Goal: Contribute content: Add original content to the website for others to see

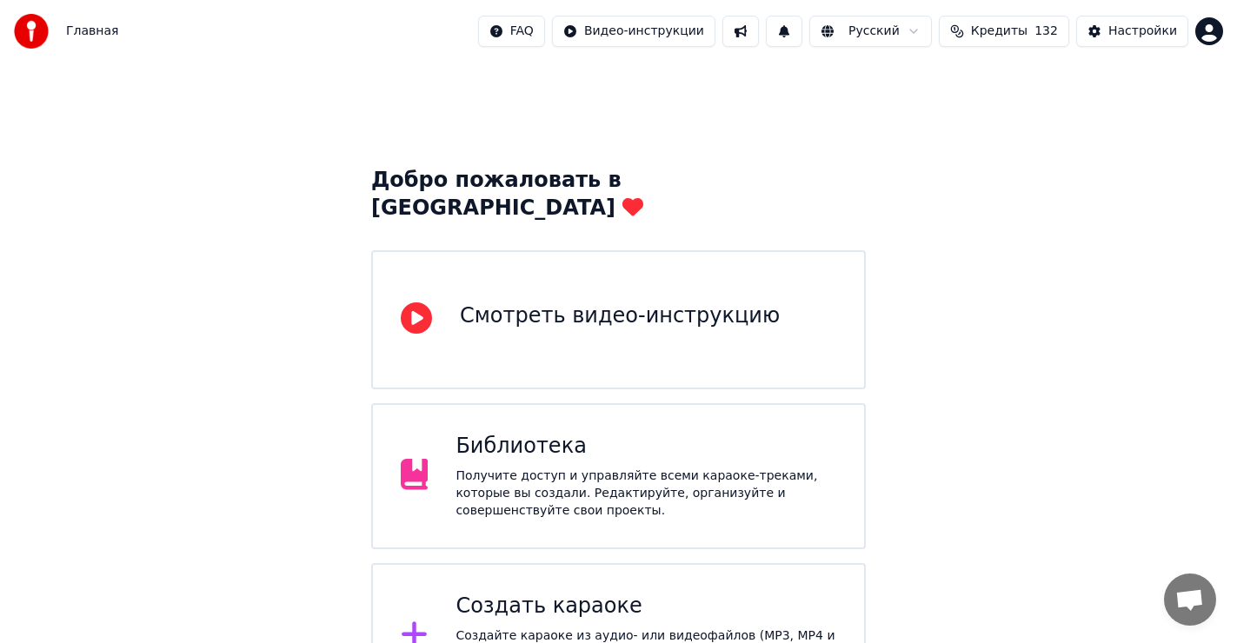
click at [525, 593] on div "Создать караоке" at bounding box center [645, 607] width 381 height 28
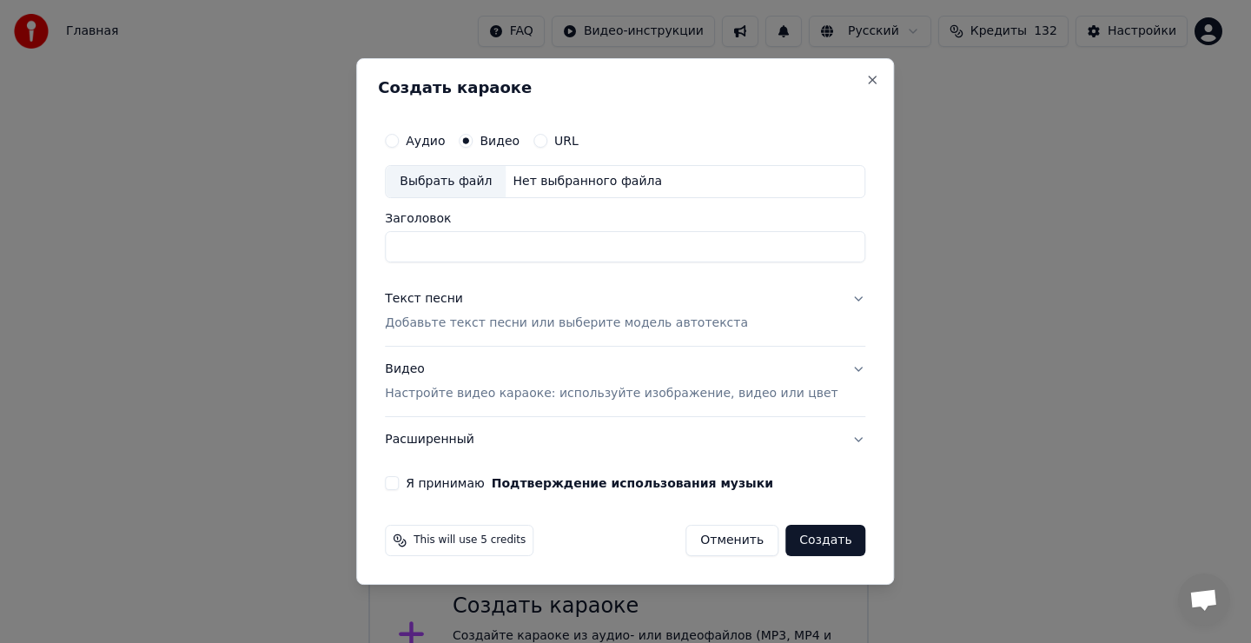
click at [476, 185] on div "Выбрать файл" at bounding box center [446, 181] width 120 height 31
type input "**********"
click at [440, 295] on div "Текст песни" at bounding box center [424, 298] width 78 height 17
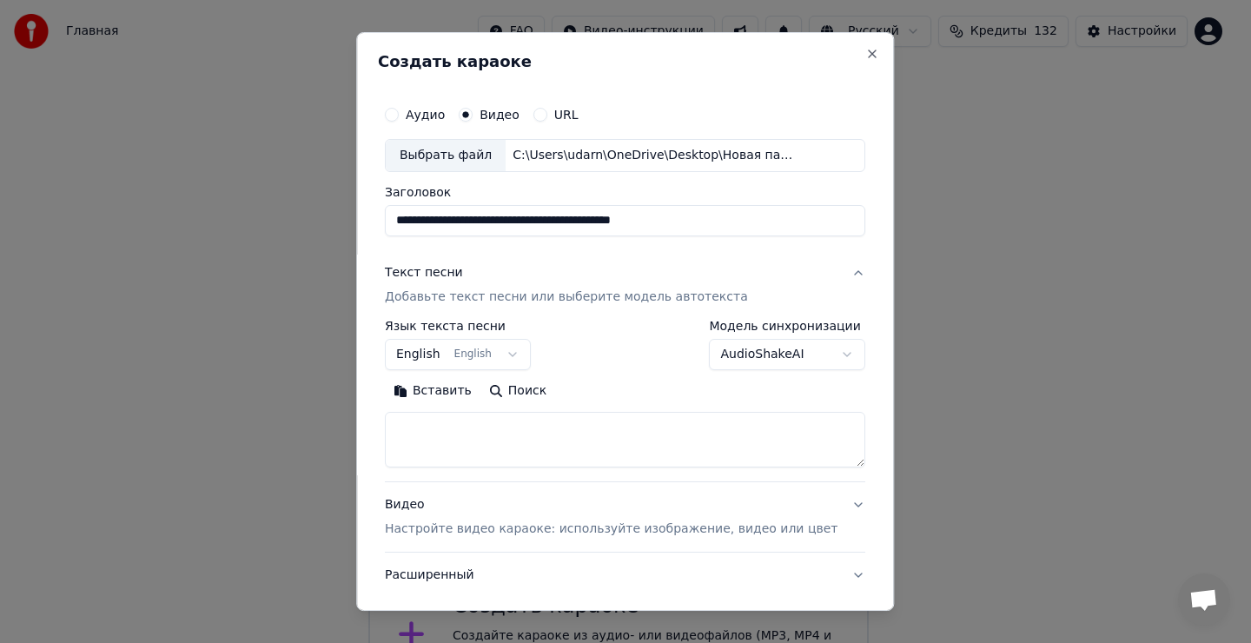
click at [465, 355] on button "English English" at bounding box center [458, 354] width 146 height 31
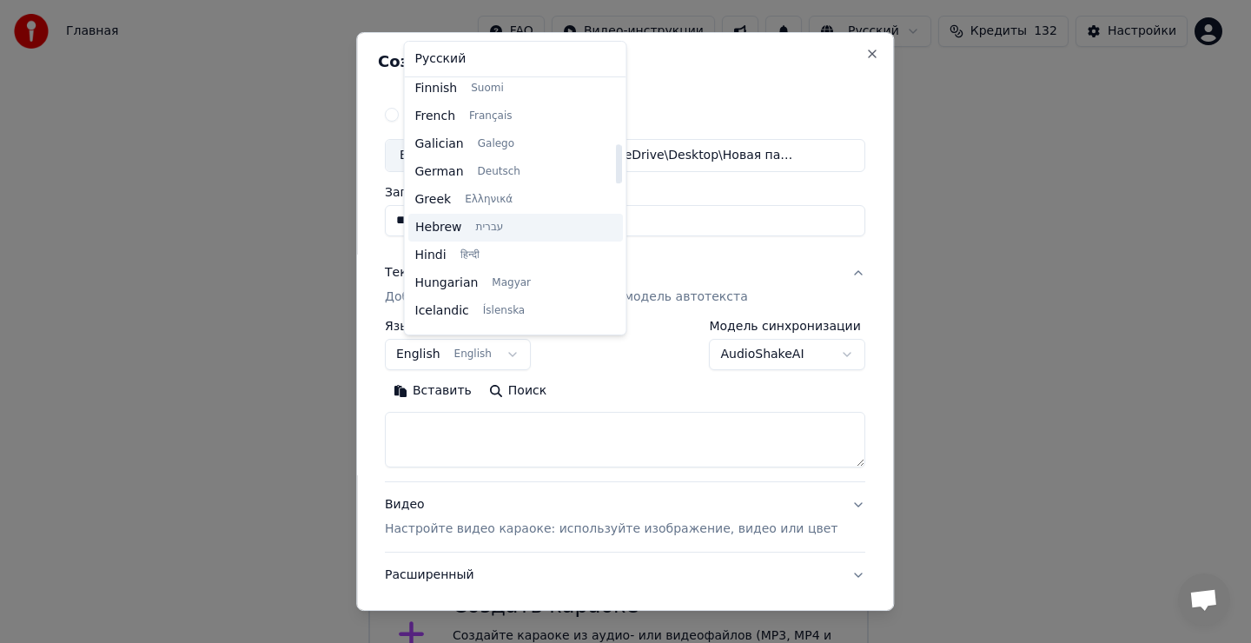
scroll to position [660, 0]
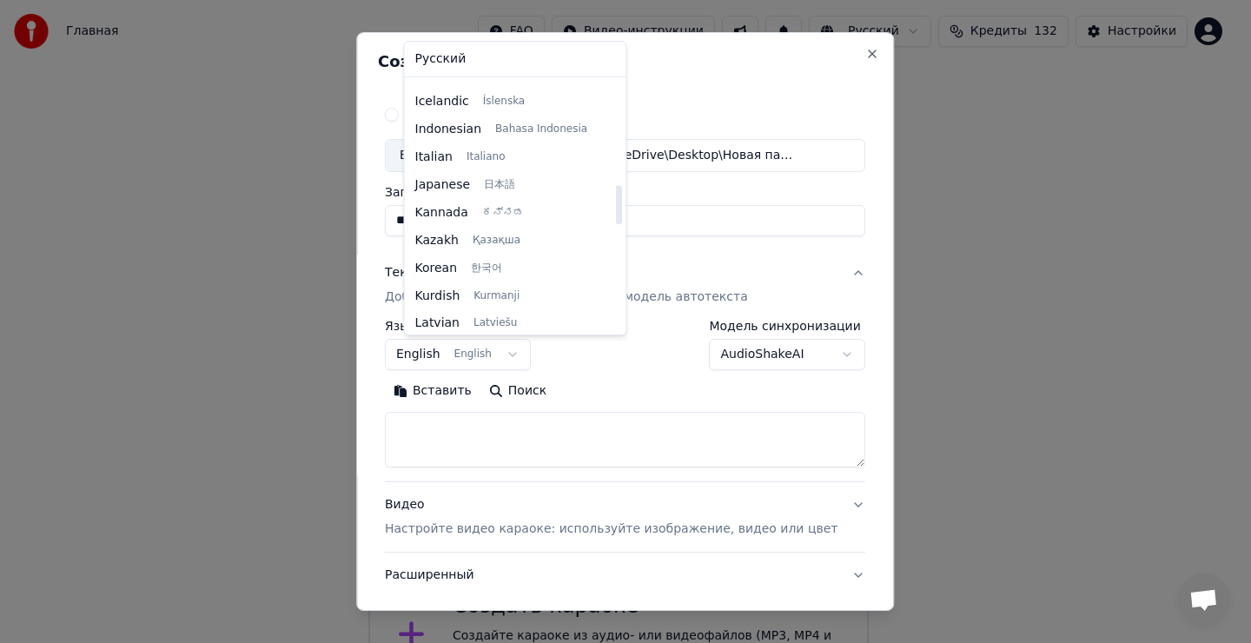
select select "**"
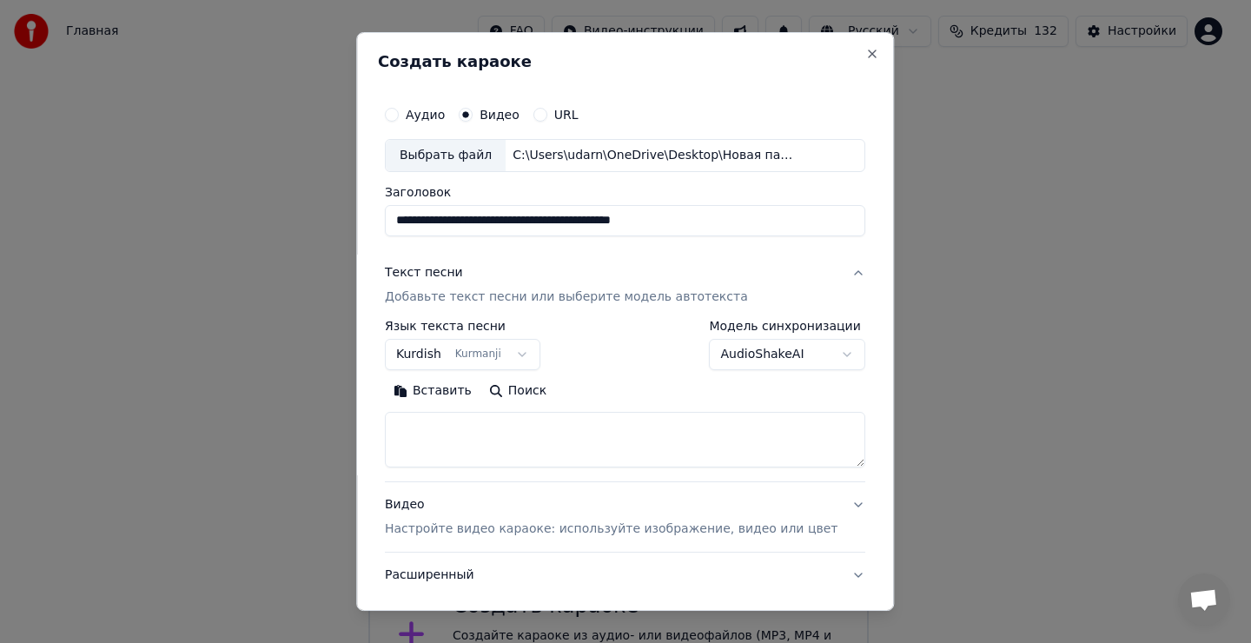
click at [449, 443] on textarea at bounding box center [625, 440] width 481 height 56
click at [445, 450] on textarea at bounding box center [625, 440] width 481 height 56
click at [453, 395] on button "Вставить" at bounding box center [433, 391] width 96 height 28
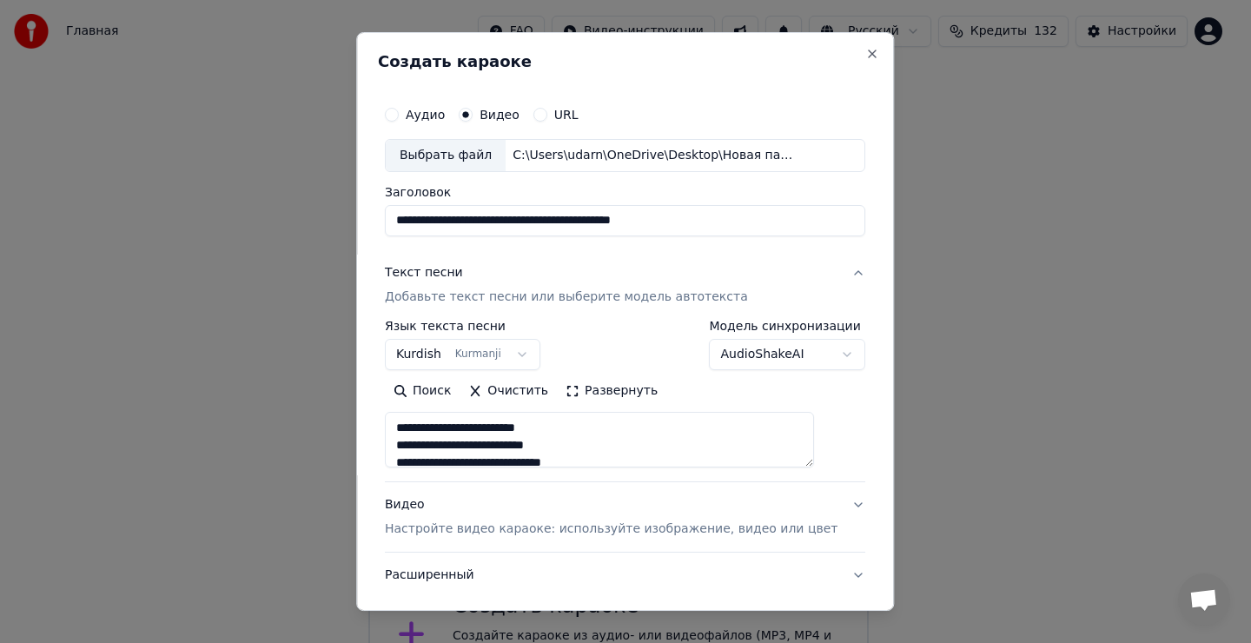
scroll to position [87, 0]
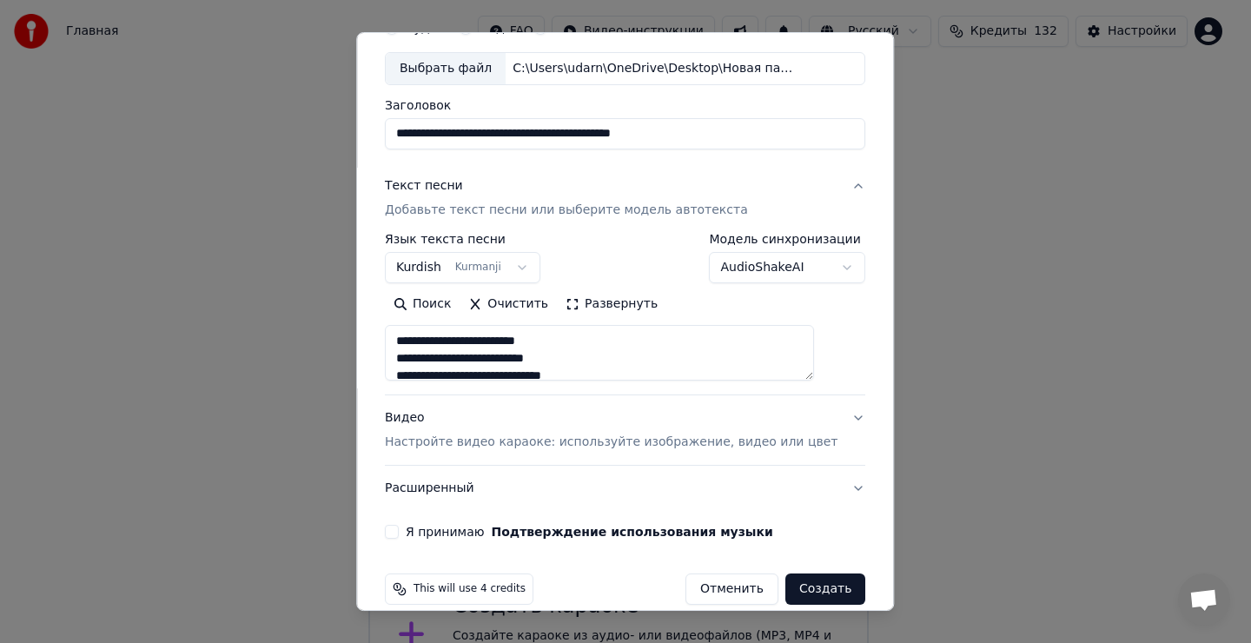
drag, startPoint x: 410, startPoint y: 534, endPoint x: 439, endPoint y: 534, distance: 28.7
click at [399, 533] on button "Я принимаю Подтверждение использования музыки" at bounding box center [392, 532] width 14 height 14
click at [796, 589] on button "Создать" at bounding box center [826, 589] width 80 height 31
type textarea "**********"
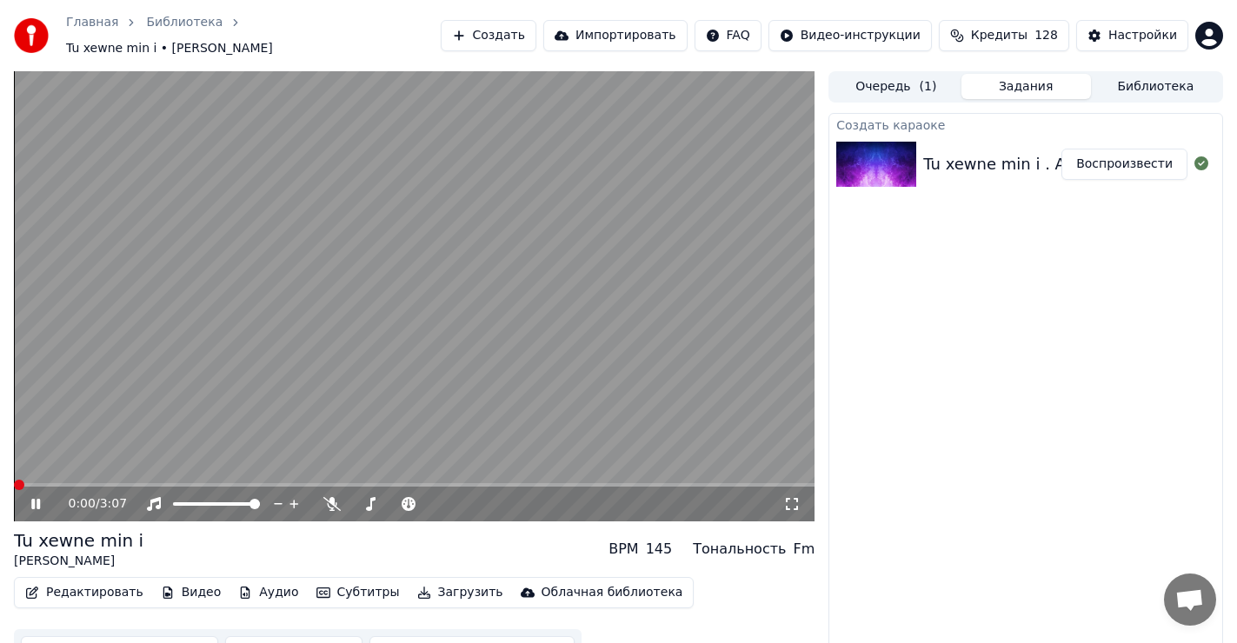
click at [14, 487] on span at bounding box center [14, 484] width 0 height 3
click at [33, 502] on icon at bounding box center [35, 504] width 9 height 10
click at [14, 484] on span at bounding box center [19, 485] width 10 height 10
click at [87, 587] on button "Редактировать" at bounding box center [84, 593] width 132 height 24
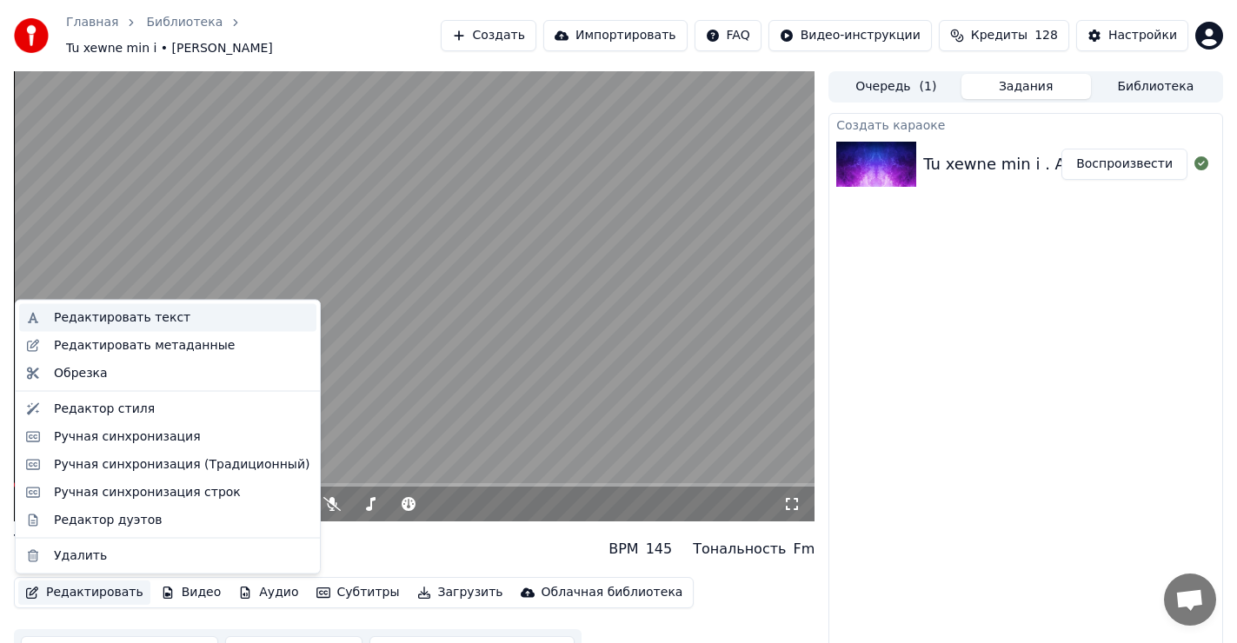
click at [151, 318] on div "Редактировать текст" at bounding box center [122, 317] width 136 height 17
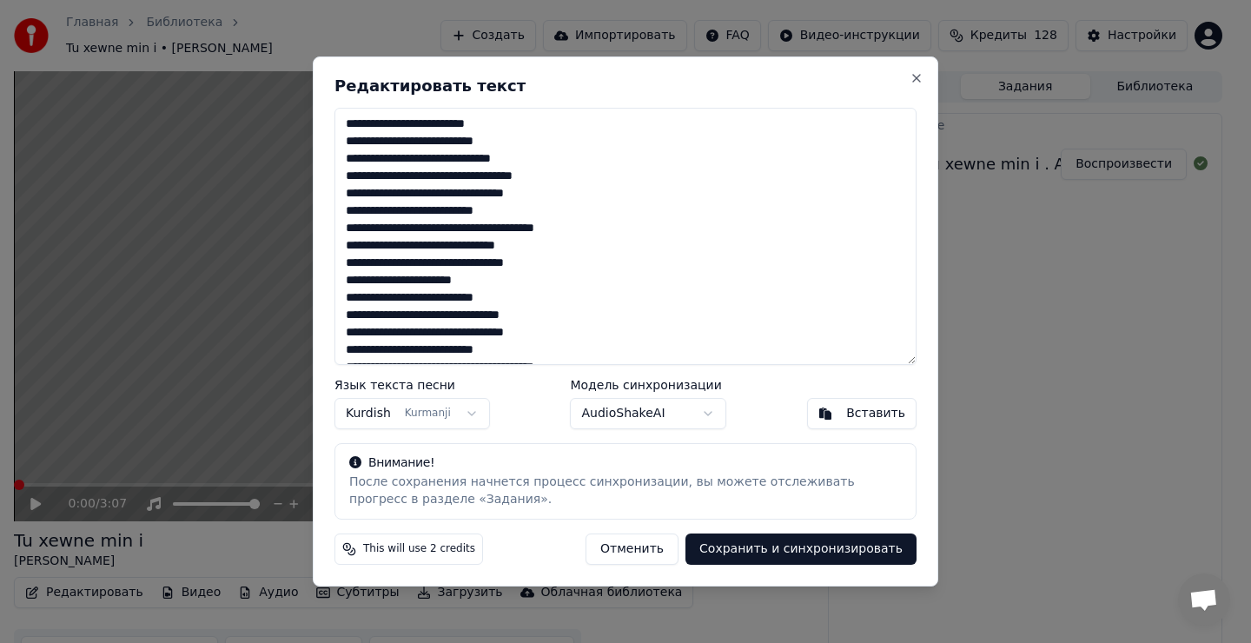
click at [558, 174] on textarea "**********" at bounding box center [626, 236] width 582 height 257
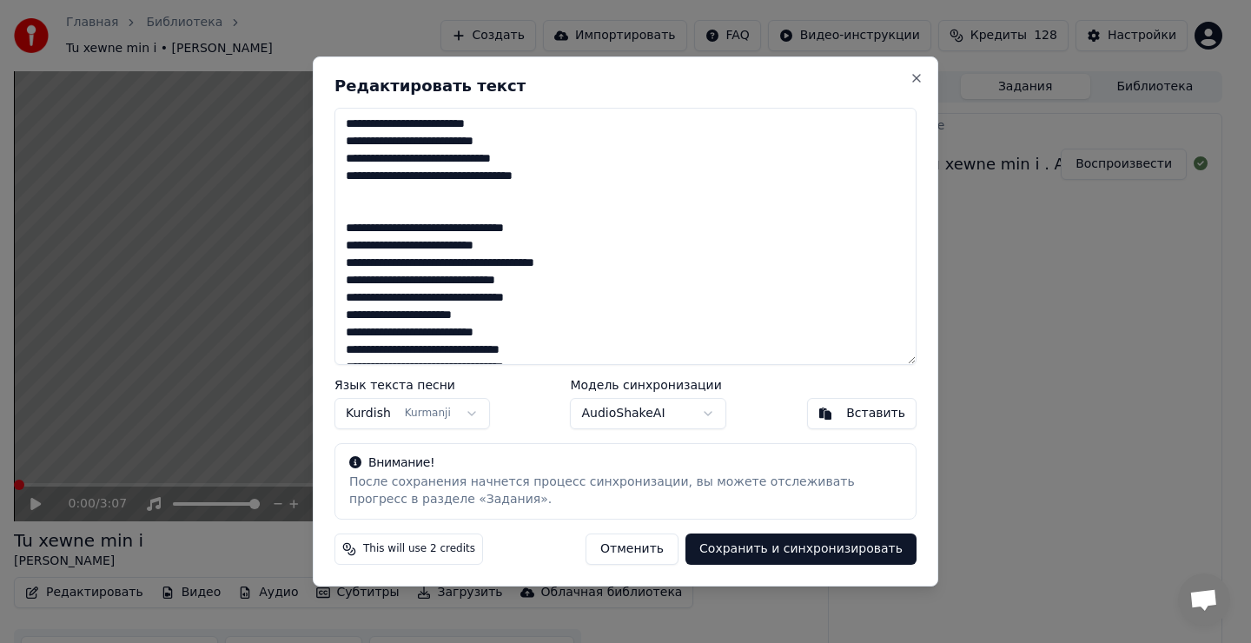
click at [540, 286] on textarea "**********" at bounding box center [626, 236] width 582 height 257
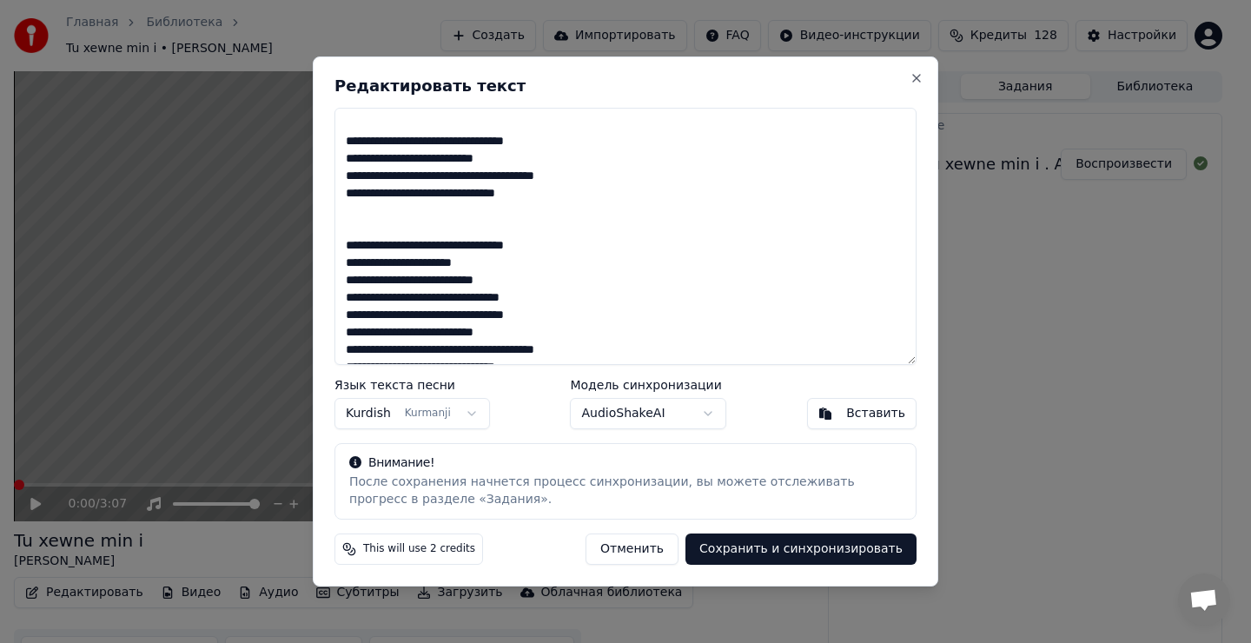
click at [540, 300] on textarea "**********" at bounding box center [626, 236] width 582 height 257
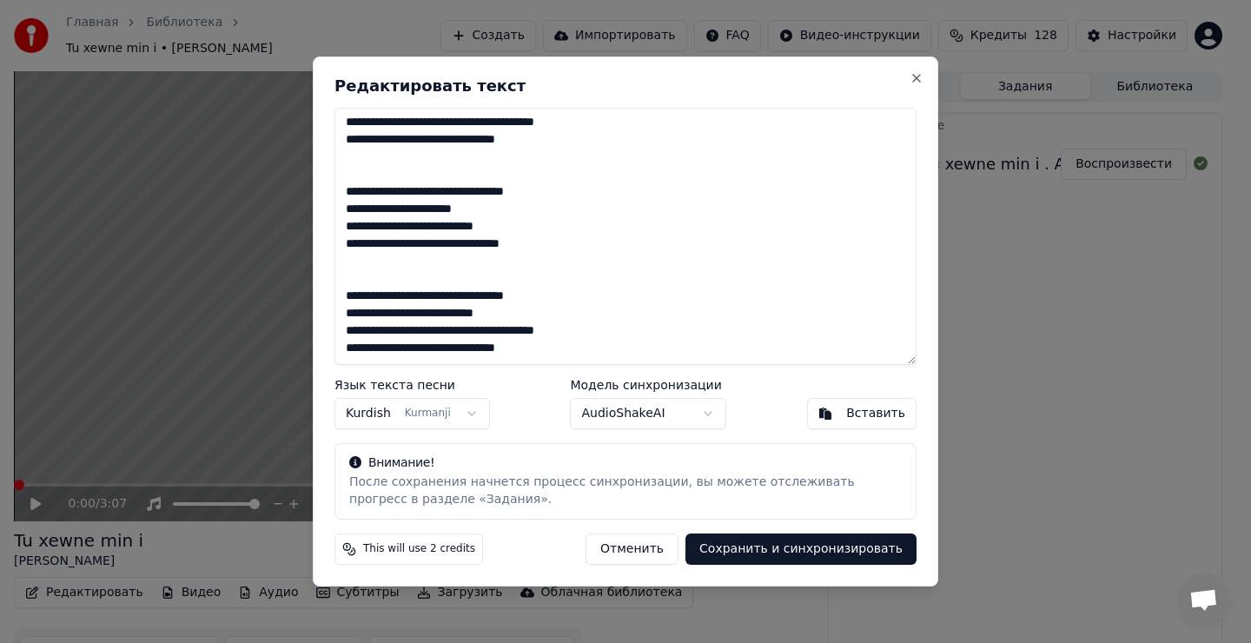
scroll to position [0, 0]
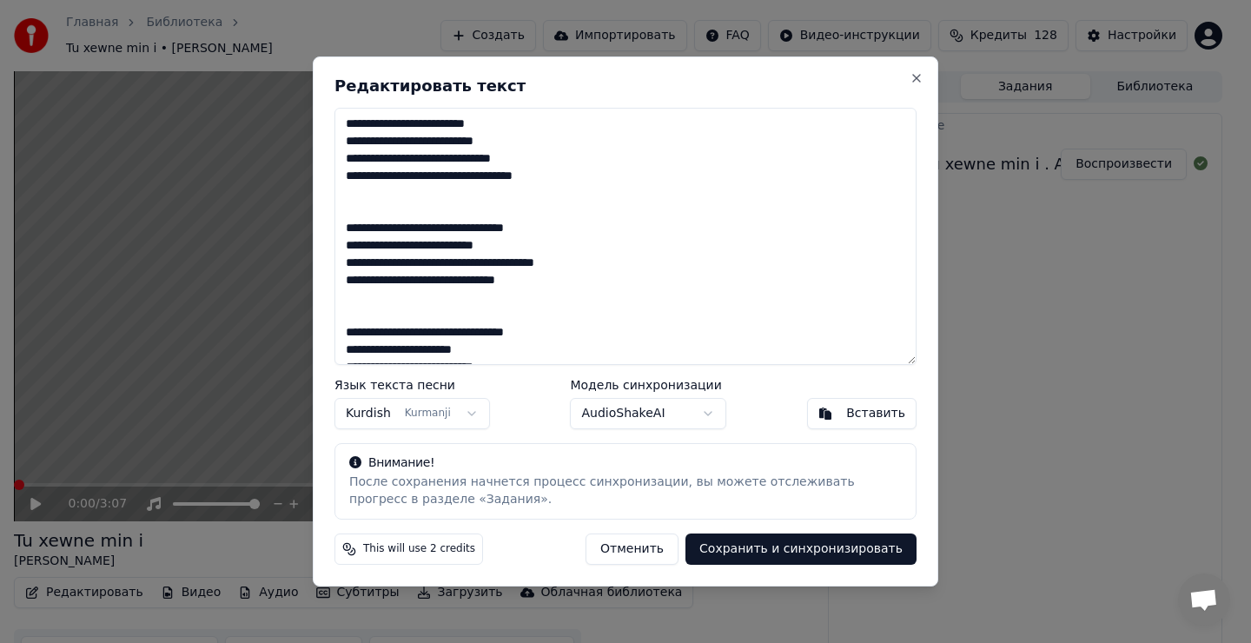
type textarea "**********"
click at [388, 415] on button "[PERSON_NAME]" at bounding box center [413, 413] width 156 height 31
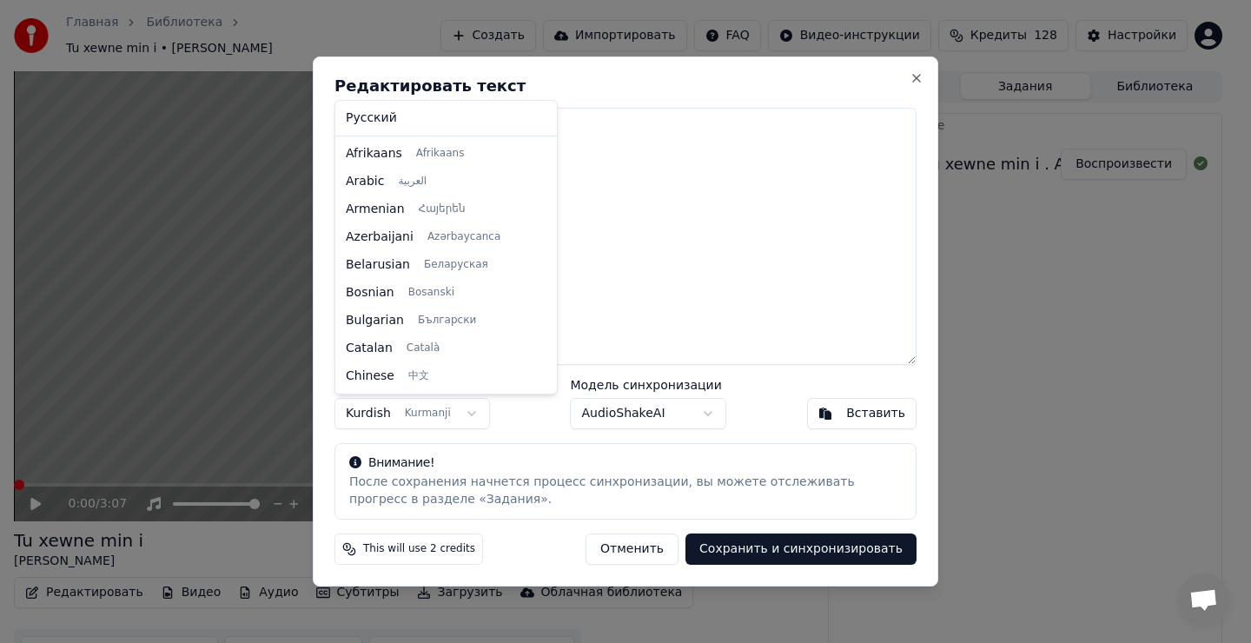
scroll to position [640, 0]
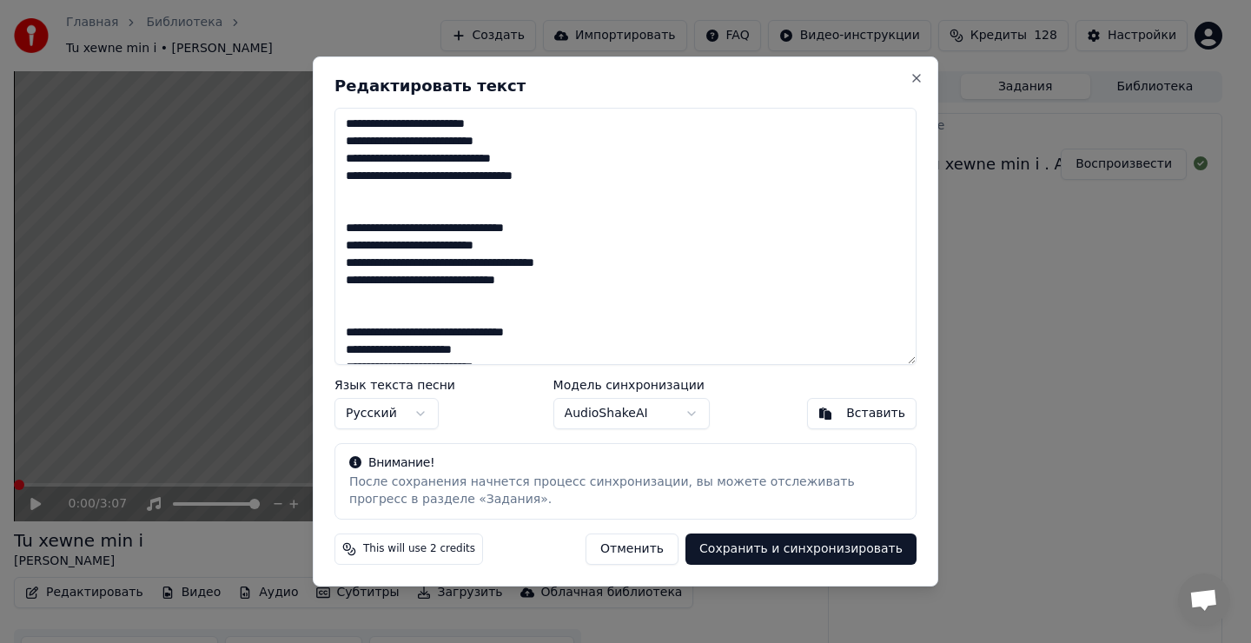
click at [818, 555] on button "Сохранить и синхронизировать" at bounding box center [801, 549] width 231 height 31
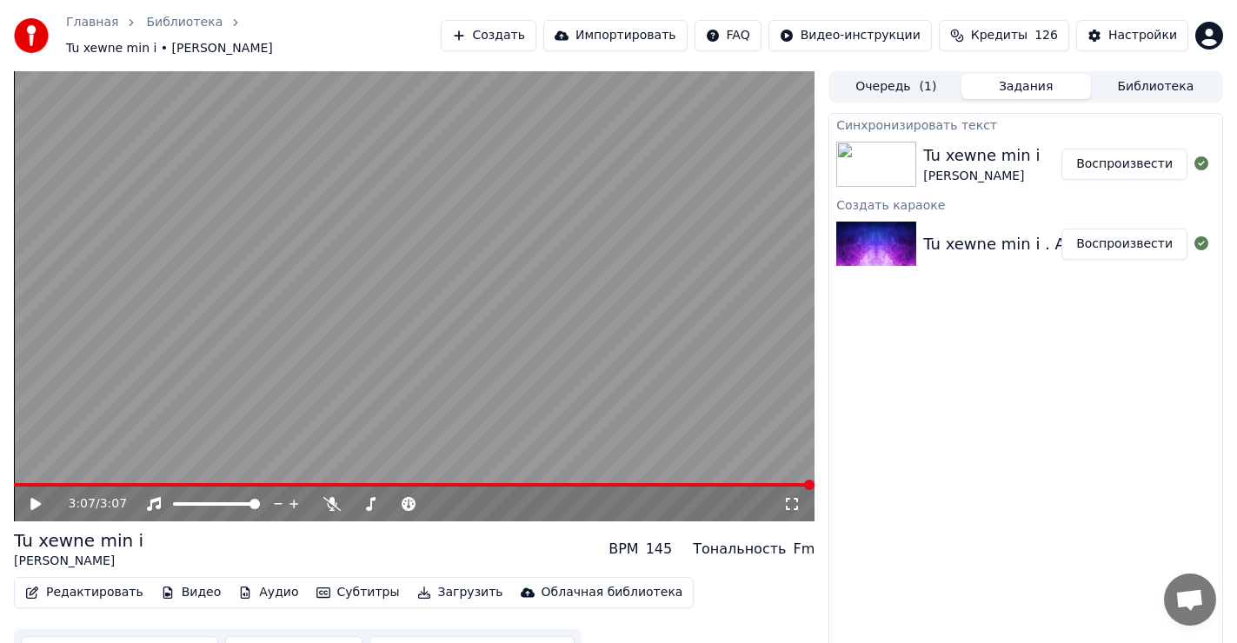
click at [30, 502] on icon at bounding box center [48, 504] width 41 height 14
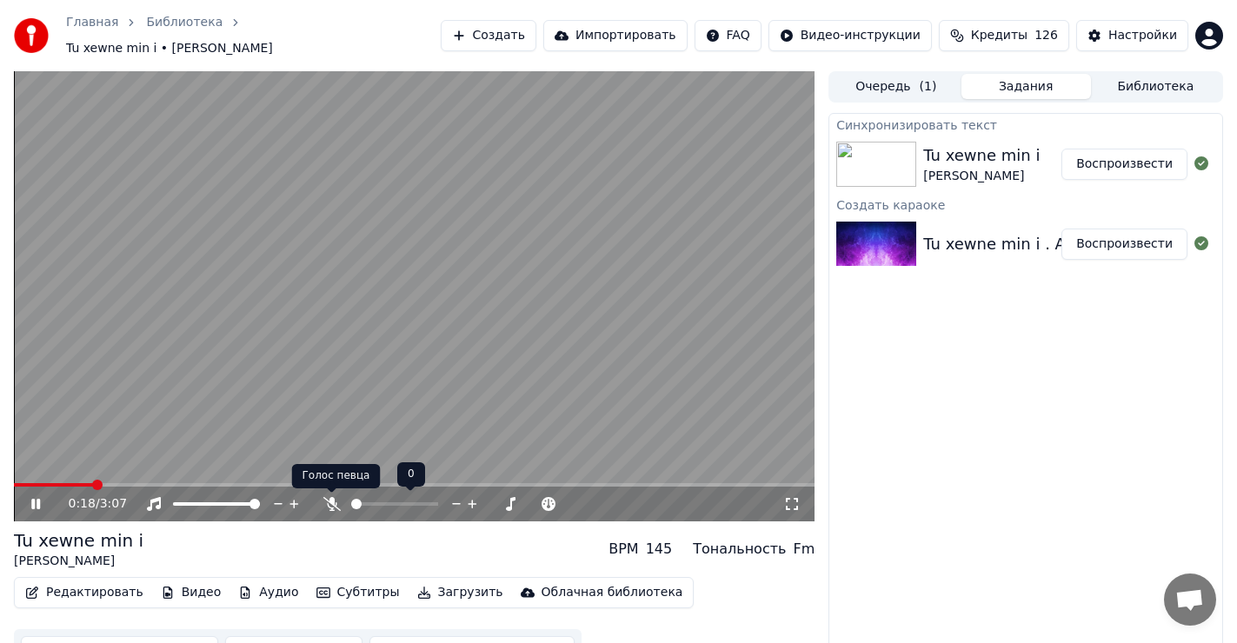
click at [330, 501] on icon at bounding box center [330, 504] width 17 height 14
click at [158, 482] on video at bounding box center [414, 296] width 800 height 450
click at [136, 487] on span at bounding box center [115, 484] width 203 height 3
click at [31, 500] on icon at bounding box center [35, 504] width 10 height 12
click at [32, 502] on icon at bounding box center [35, 504] width 9 height 10
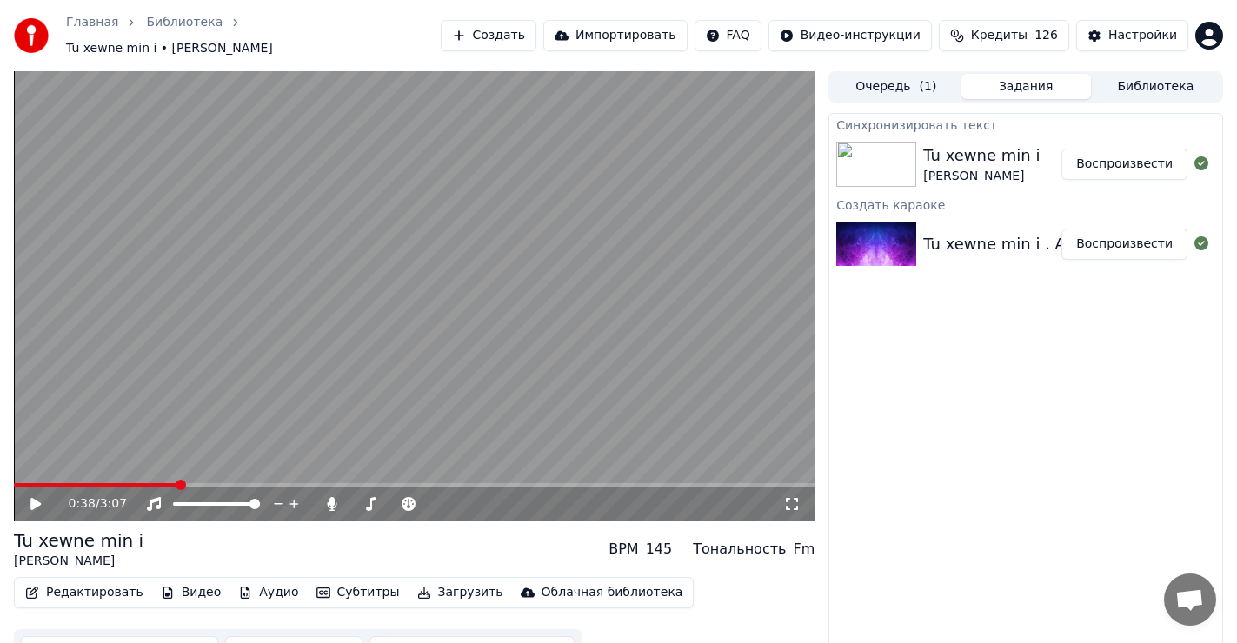
click at [76, 595] on button "Редактировать" at bounding box center [84, 593] width 132 height 24
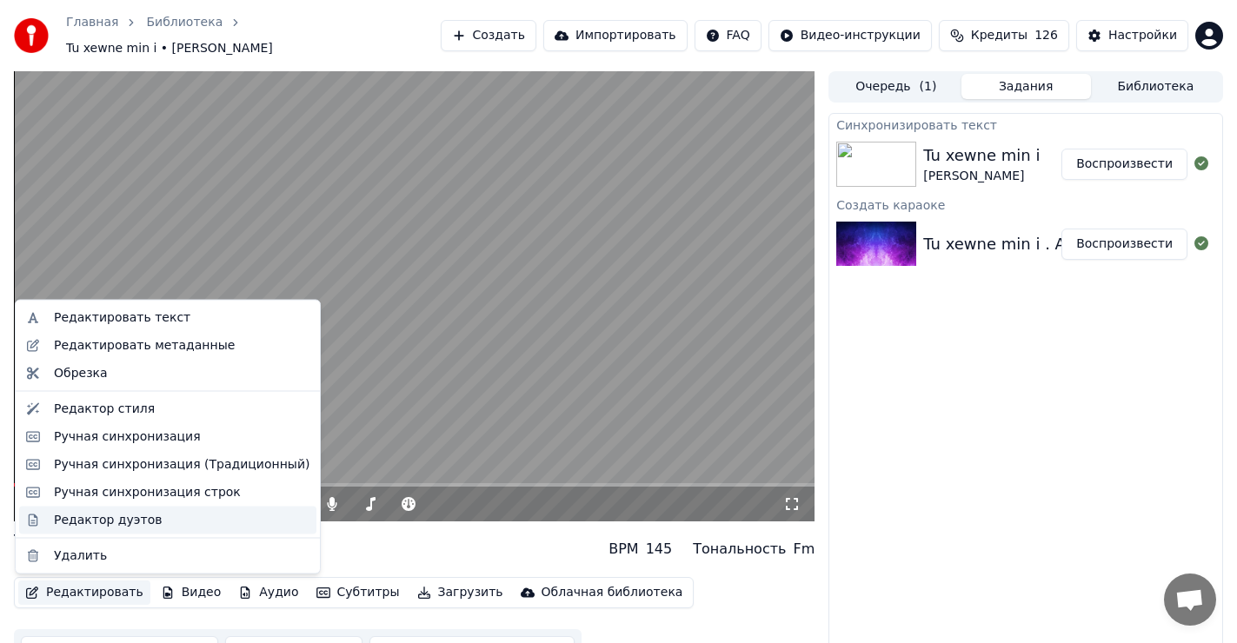
click at [96, 521] on div "Редактор дуэтов" at bounding box center [108, 519] width 108 height 17
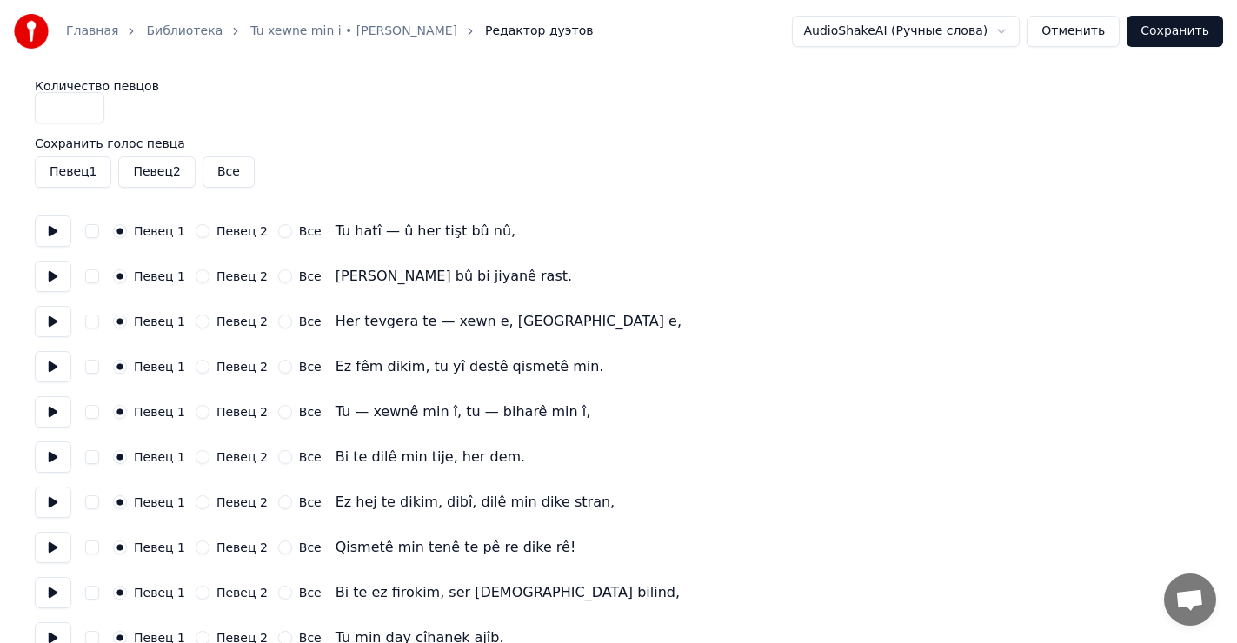
click at [1176, 35] on button "Сохранить" at bounding box center [1174, 31] width 96 height 31
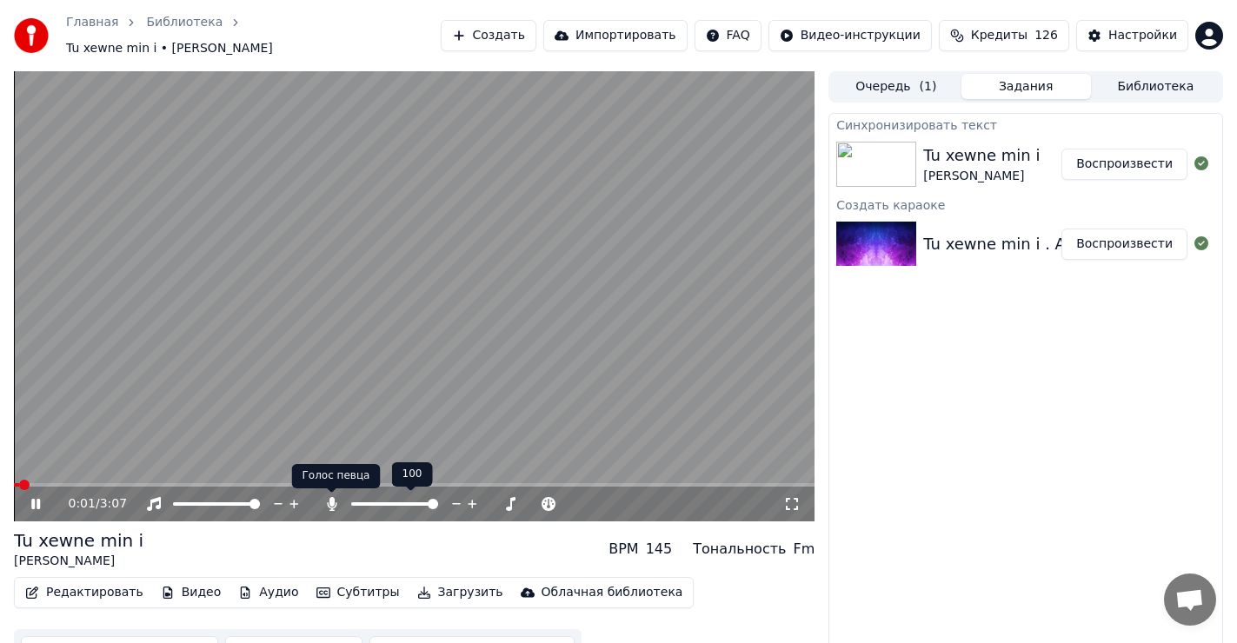
click at [338, 499] on icon at bounding box center [331, 504] width 17 height 14
click at [14, 484] on span at bounding box center [19, 485] width 10 height 10
click at [329, 503] on icon at bounding box center [330, 504] width 17 height 14
click at [329, 501] on icon at bounding box center [331, 504] width 17 height 14
click at [14, 490] on span at bounding box center [19, 485] width 10 height 10
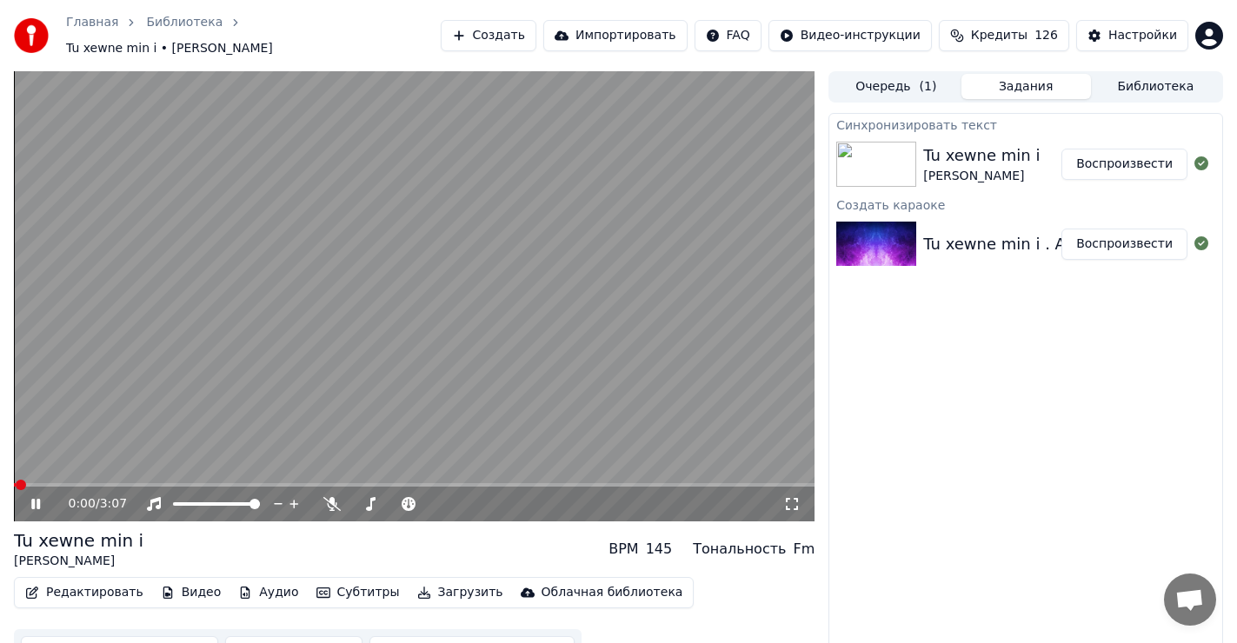
drag, startPoint x: 36, startPoint y: 498, endPoint x: 33, endPoint y: 517, distance: 19.3
click at [36, 499] on icon at bounding box center [48, 504] width 41 height 14
click at [14, 490] on span at bounding box center [19, 485] width 10 height 10
click at [68, 546] on div "Tu xewne min i" at bounding box center [78, 540] width 129 height 24
click at [78, 600] on button "Редактировать" at bounding box center [84, 593] width 132 height 24
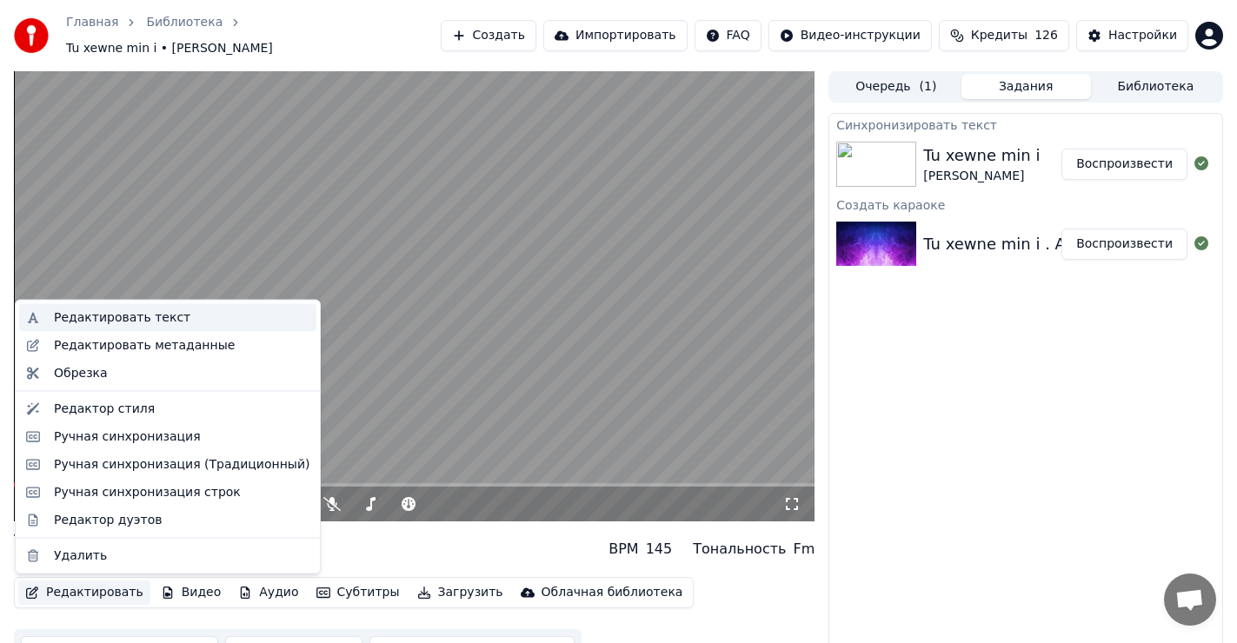
click at [133, 318] on div "Редактировать текст" at bounding box center [122, 317] width 136 height 17
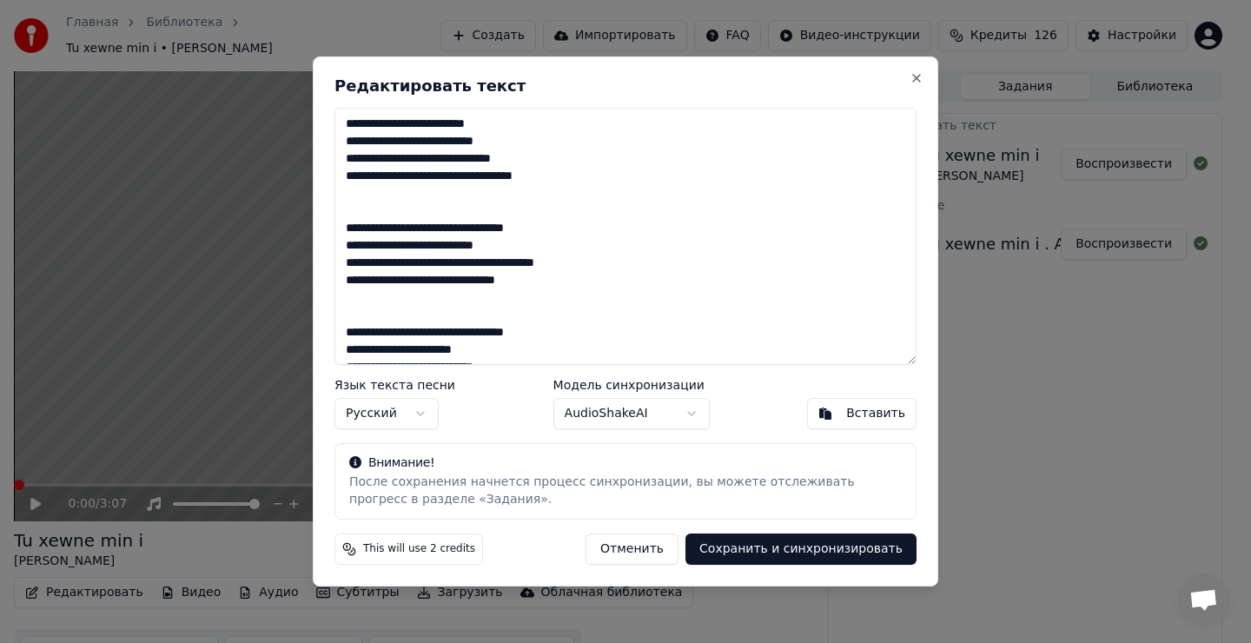
click at [681, 414] on button "AudioShakeAI" at bounding box center [632, 413] width 156 height 31
click at [823, 554] on button "Сохранить и синхронизировать" at bounding box center [801, 549] width 231 height 31
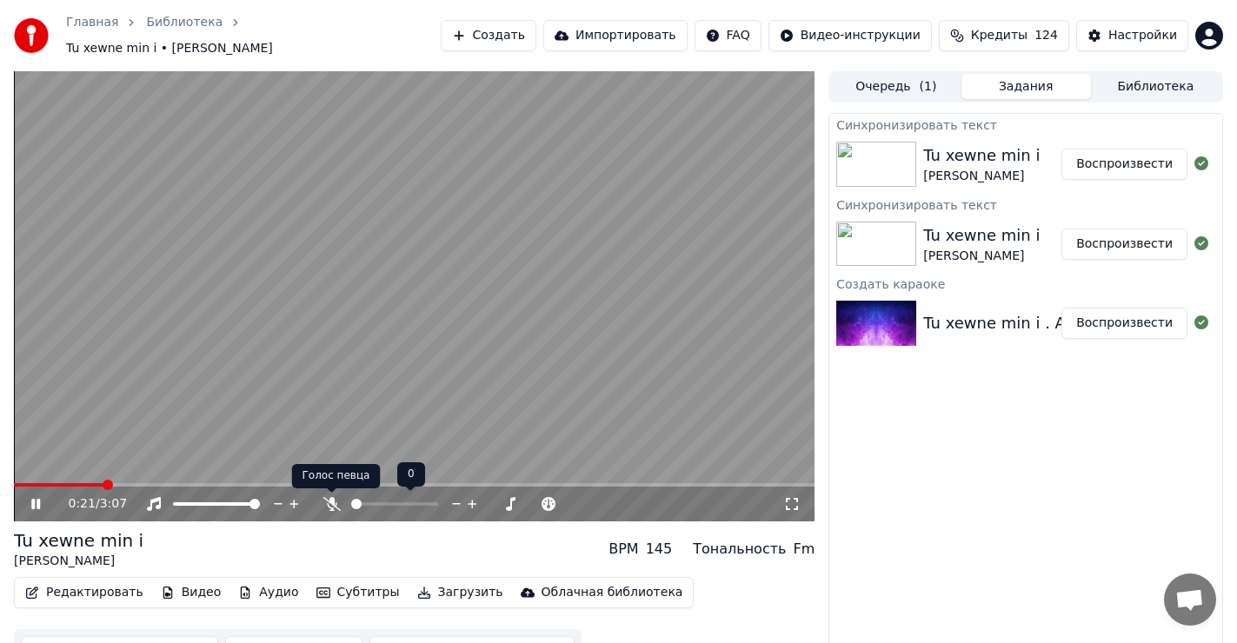
click at [327, 503] on icon at bounding box center [331, 504] width 17 height 14
click at [329, 502] on icon at bounding box center [332, 504] width 10 height 14
click at [31, 503] on icon at bounding box center [48, 504] width 41 height 14
click at [14, 487] on span at bounding box center [14, 484] width 0 height 3
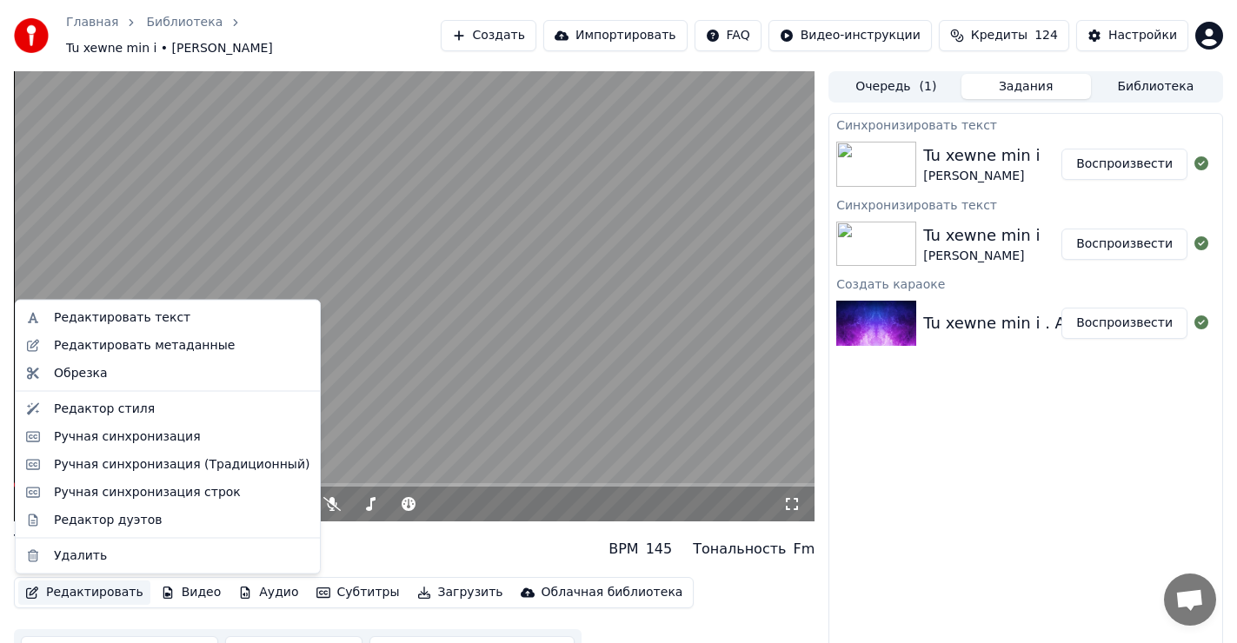
click at [70, 596] on button "Редактировать" at bounding box center [84, 593] width 132 height 24
click at [96, 521] on div "Редактор дуэтов" at bounding box center [108, 519] width 108 height 17
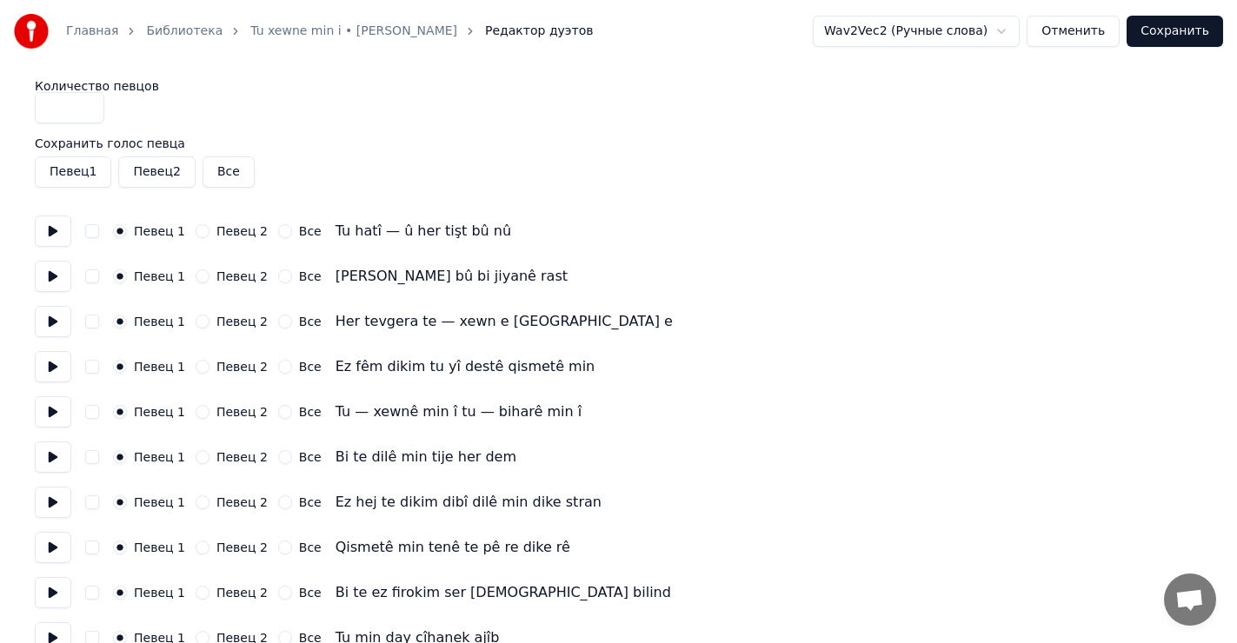
click at [1190, 32] on button "Сохранить" at bounding box center [1174, 31] width 96 height 31
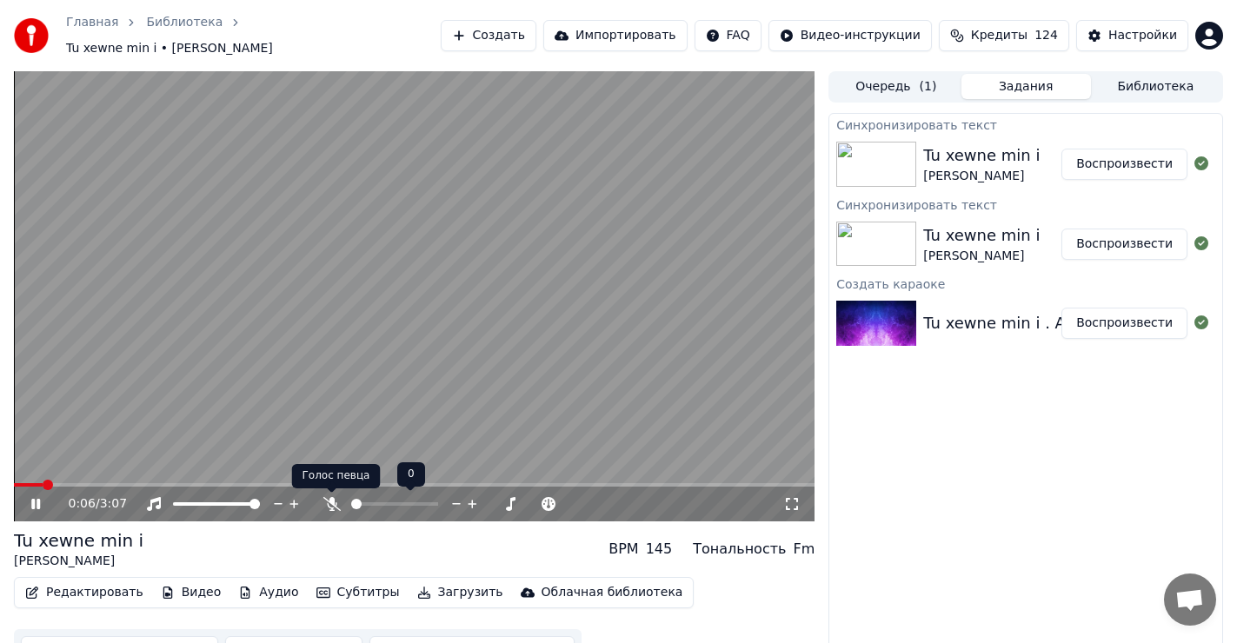
click at [335, 502] on icon at bounding box center [331, 504] width 17 height 14
click at [330, 503] on icon at bounding box center [332, 504] width 10 height 14
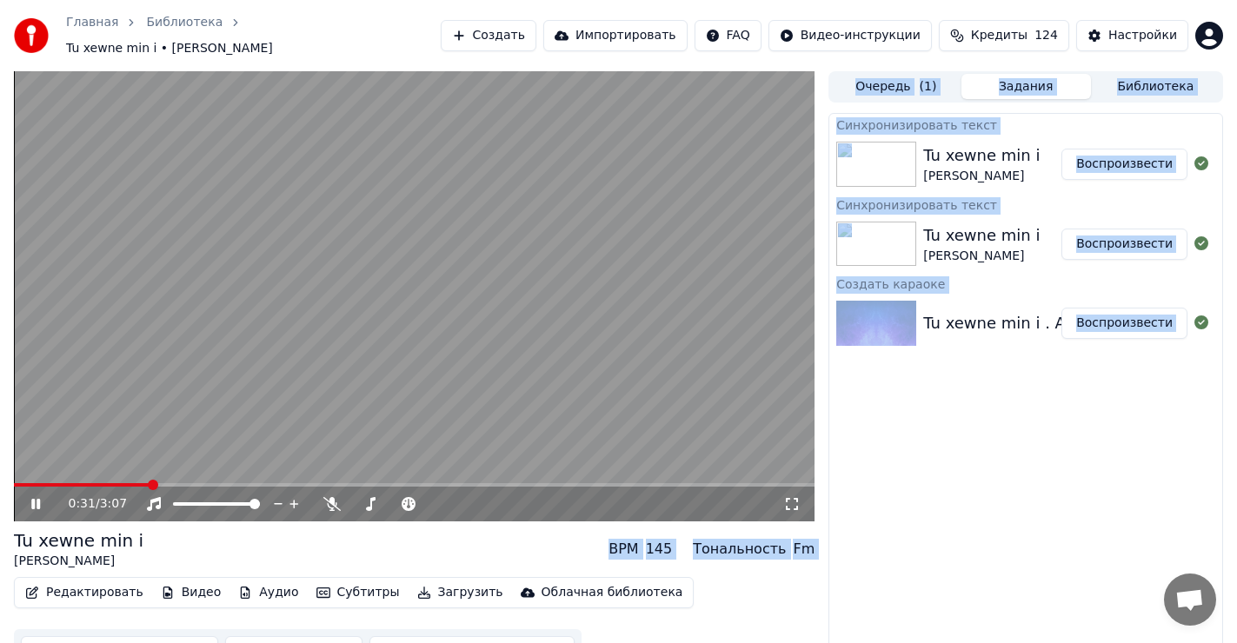
drag, startPoint x: 145, startPoint y: 488, endPoint x: 0, endPoint y: 485, distance: 145.2
click at [14, 487] on span at bounding box center [14, 484] width 0 height 3
click at [33, 501] on icon at bounding box center [35, 504] width 9 height 10
click at [17, 488] on span at bounding box center [22, 485] width 10 height 10
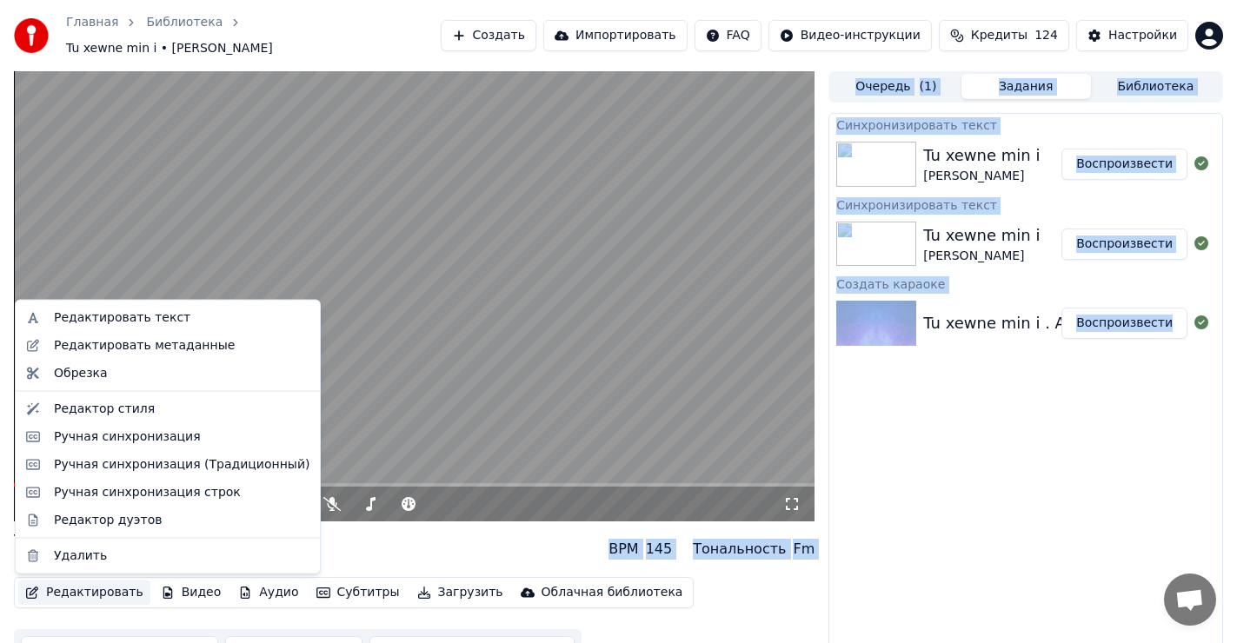
click at [81, 591] on button "Редактировать" at bounding box center [84, 593] width 132 height 24
click at [128, 315] on div "Редактировать текст" at bounding box center [122, 317] width 136 height 17
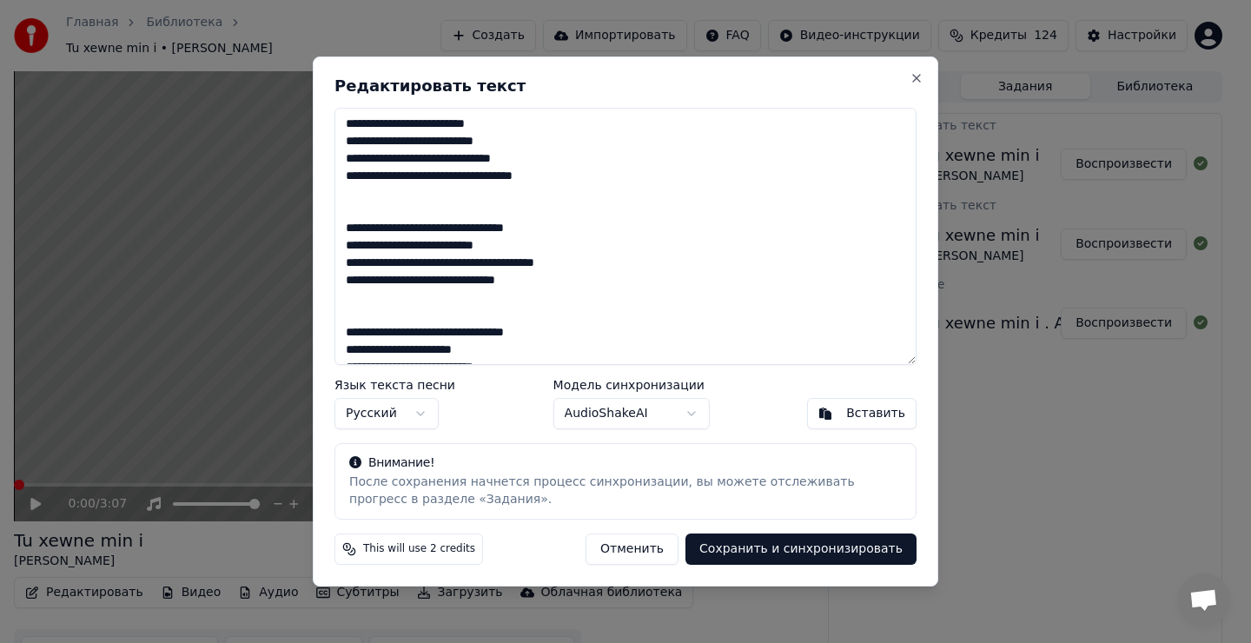
click at [832, 558] on button "Сохранить и синхронизировать" at bounding box center [801, 549] width 231 height 31
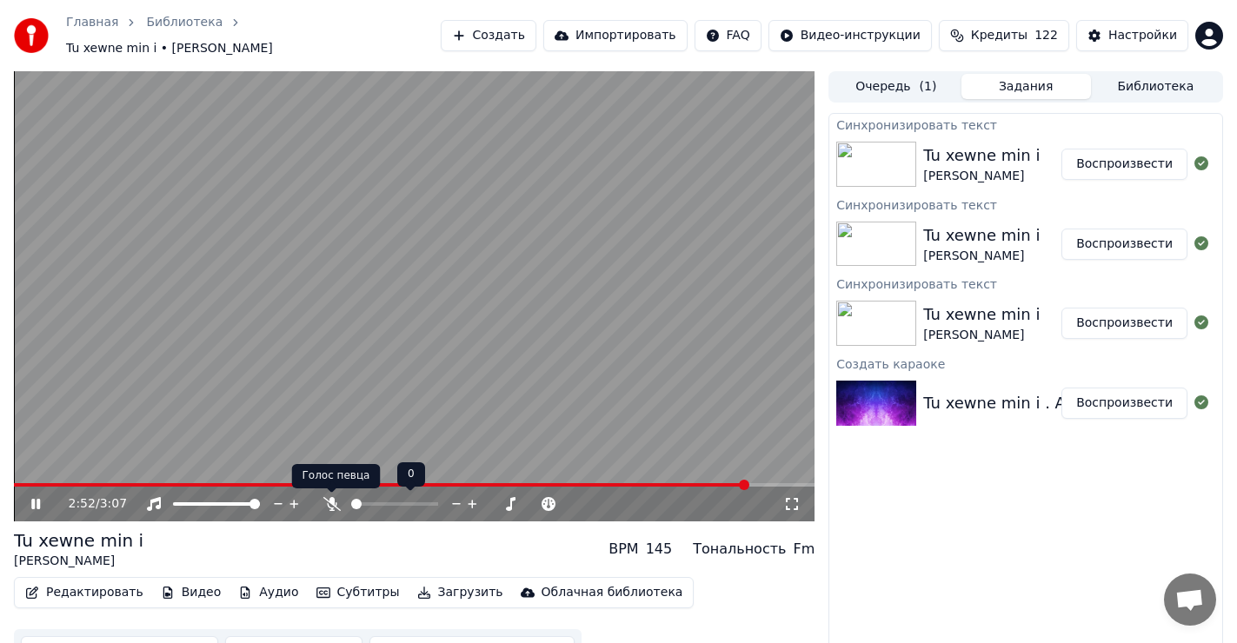
click at [327, 502] on icon at bounding box center [331, 504] width 17 height 14
click at [329, 504] on icon at bounding box center [332, 504] width 10 height 14
click at [30, 507] on icon at bounding box center [48, 504] width 41 height 14
click at [333, 501] on icon at bounding box center [330, 504] width 17 height 14
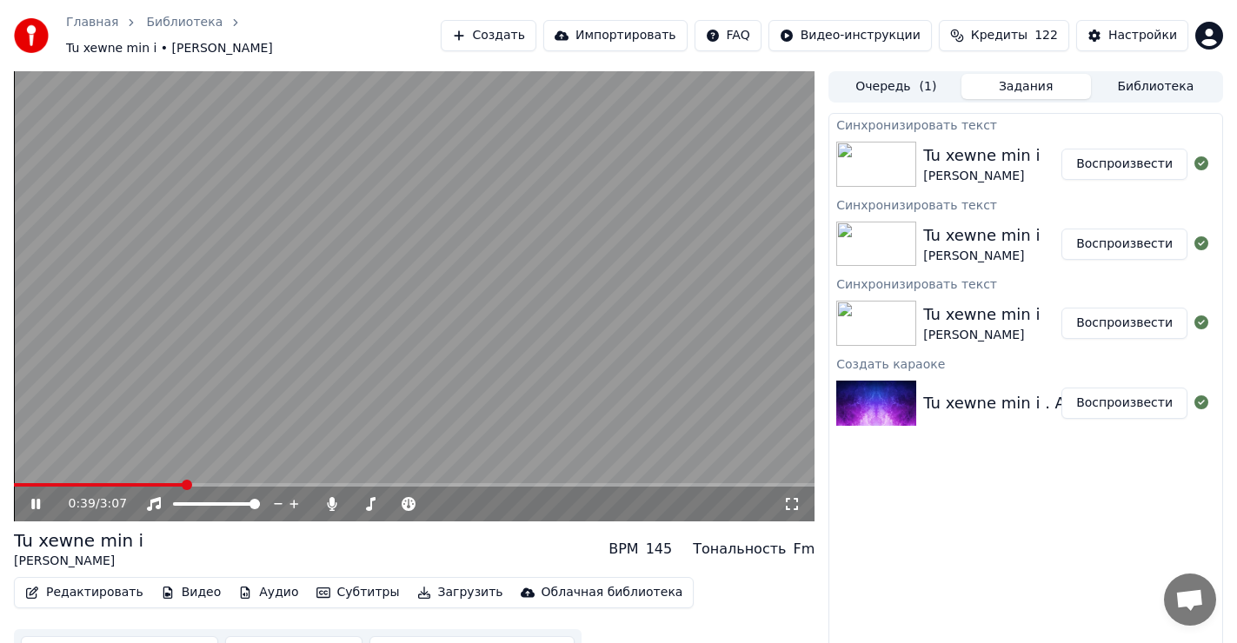
click at [39, 504] on icon at bounding box center [35, 504] width 9 height 10
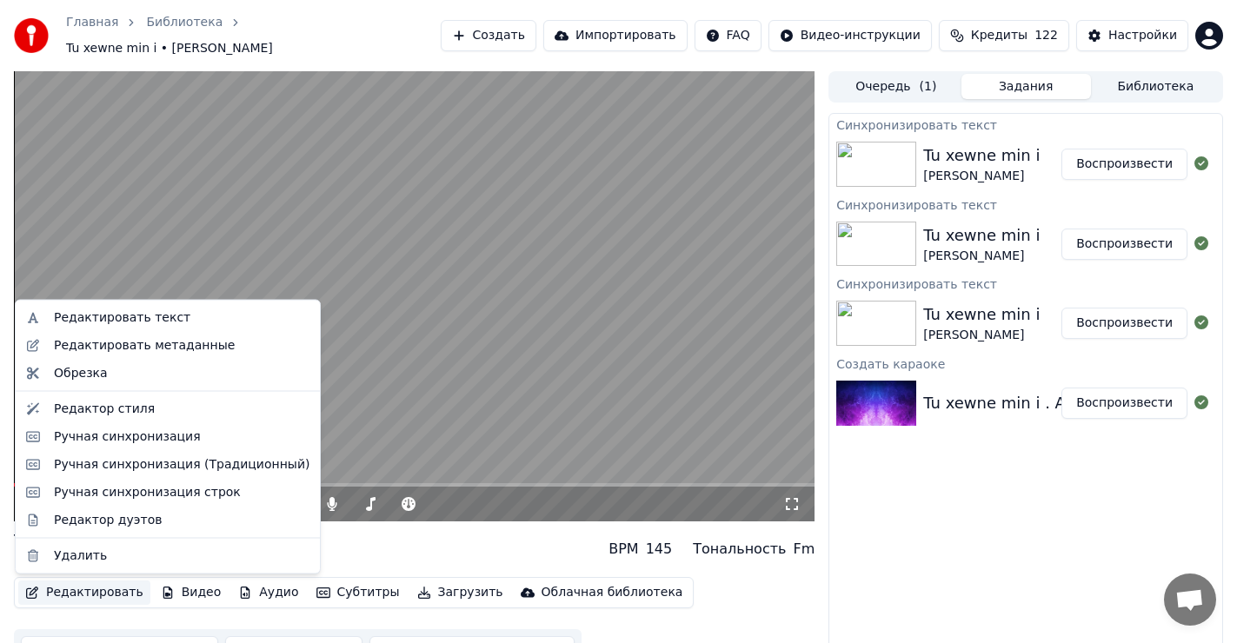
click at [72, 593] on button "Редактировать" at bounding box center [84, 593] width 132 height 24
click at [78, 558] on div "Удалить" at bounding box center [80, 555] width 53 height 17
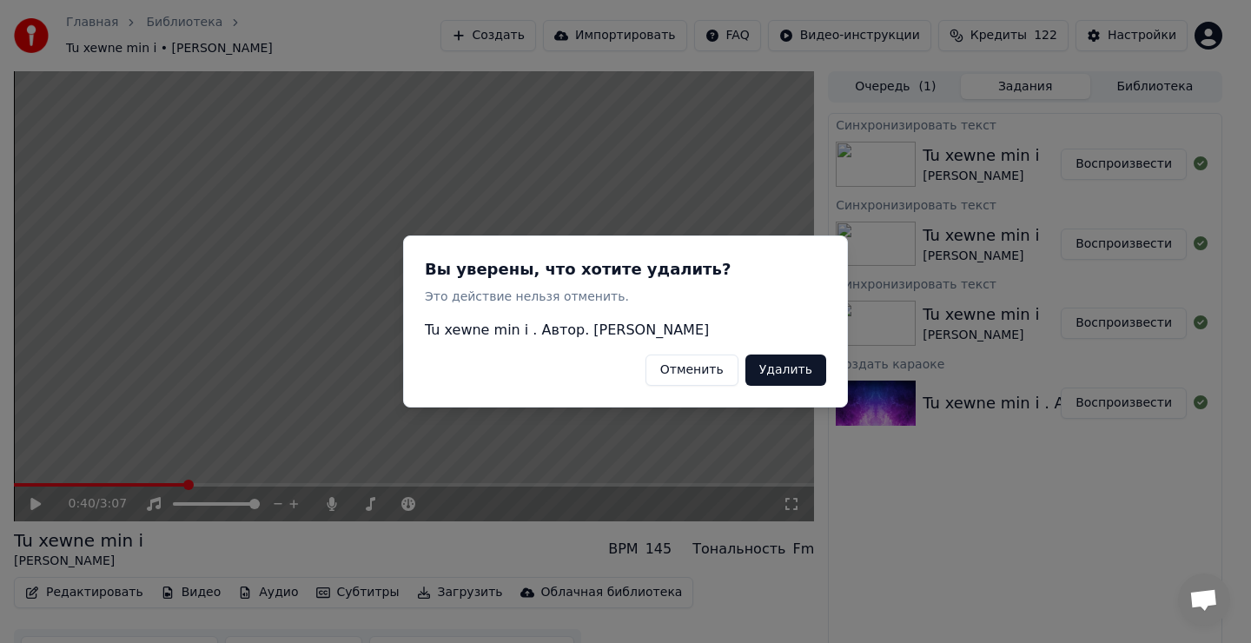
click at [787, 373] on button "Удалить" at bounding box center [786, 370] width 81 height 31
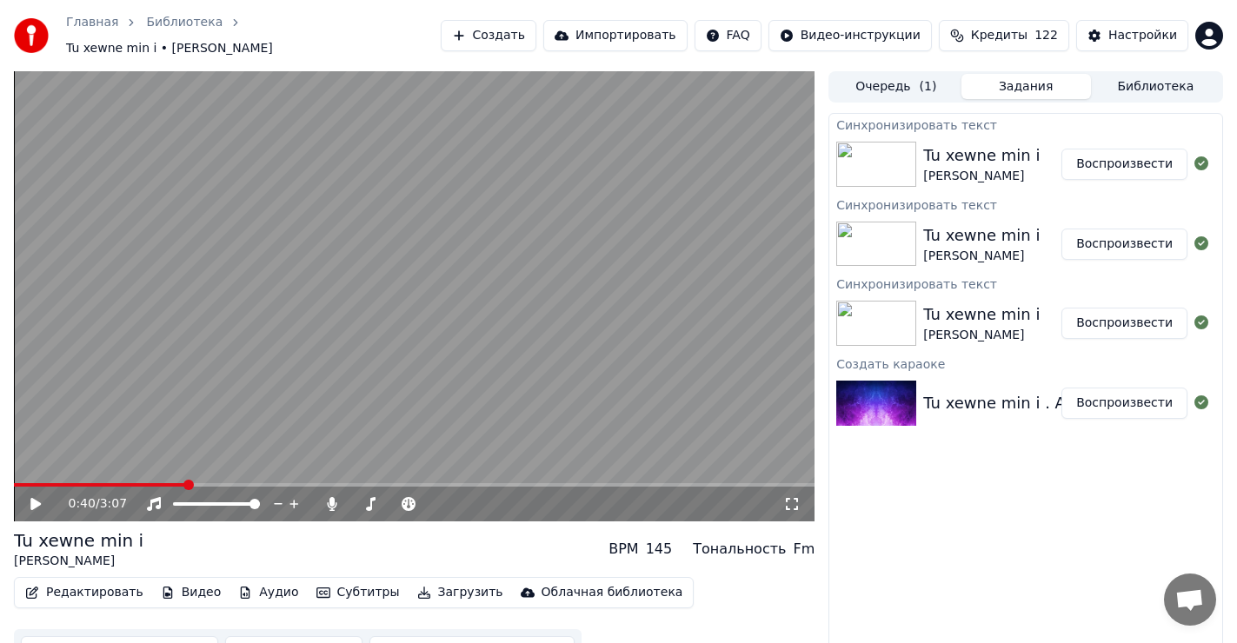
click at [1152, 168] on button "Воспроизвести" at bounding box center [1124, 164] width 126 height 31
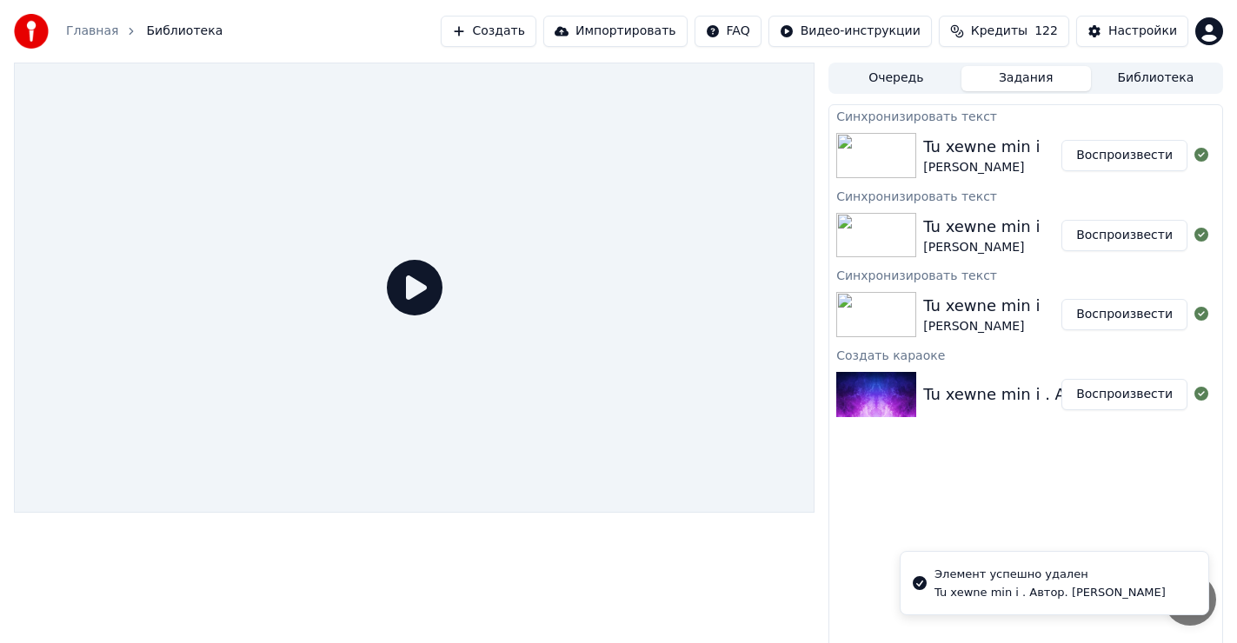
drag, startPoint x: 1144, startPoint y: 223, endPoint x: 1144, endPoint y: 236, distance: 12.2
click at [1145, 227] on button "Воспроизвести" at bounding box center [1124, 235] width 126 height 31
click at [1144, 238] on button "Воспроизвести" at bounding box center [1124, 235] width 126 height 31
click at [1142, 311] on button "Воспроизвести" at bounding box center [1124, 314] width 126 height 31
click at [1138, 395] on button "Воспроизвести" at bounding box center [1124, 394] width 126 height 31
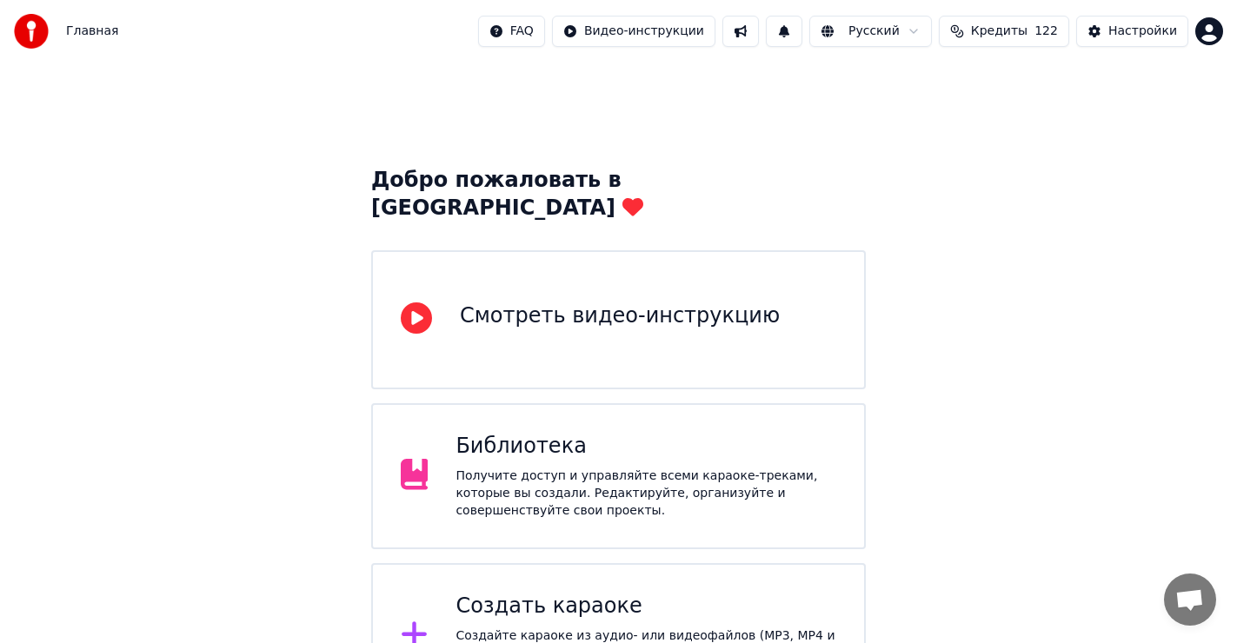
click at [538, 593] on div "Создать караоке" at bounding box center [645, 607] width 381 height 28
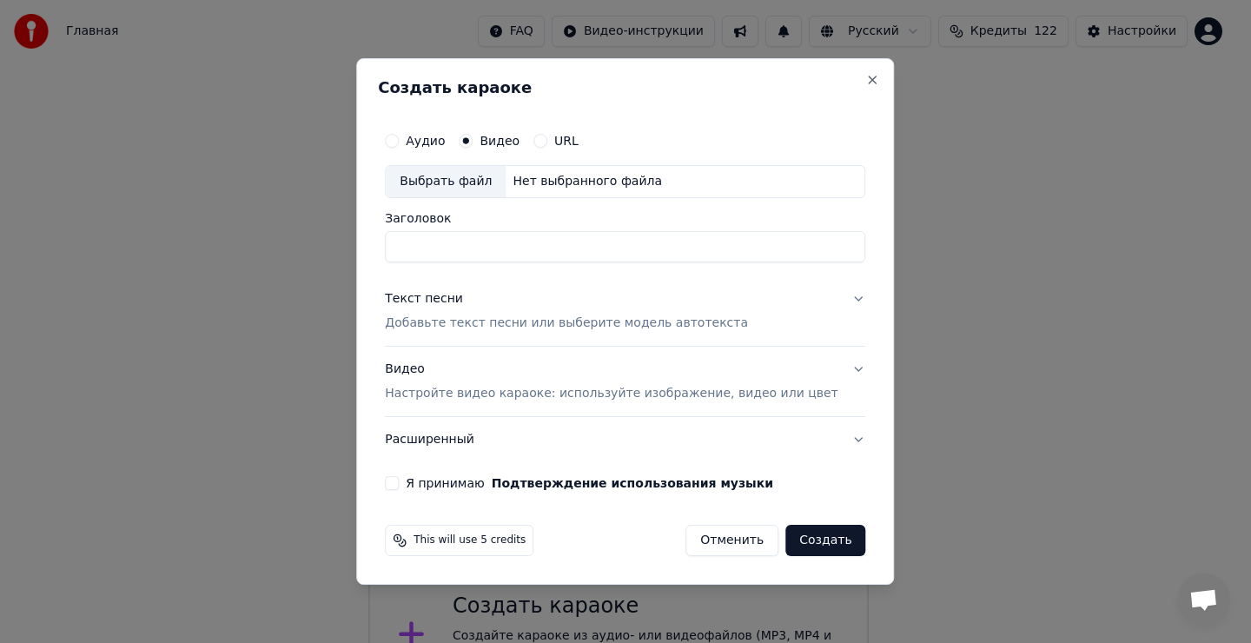
click at [459, 186] on div "Выбрать файл" at bounding box center [446, 181] width 120 height 31
type input "**********"
click at [444, 294] on div "Текст песни" at bounding box center [424, 298] width 78 height 17
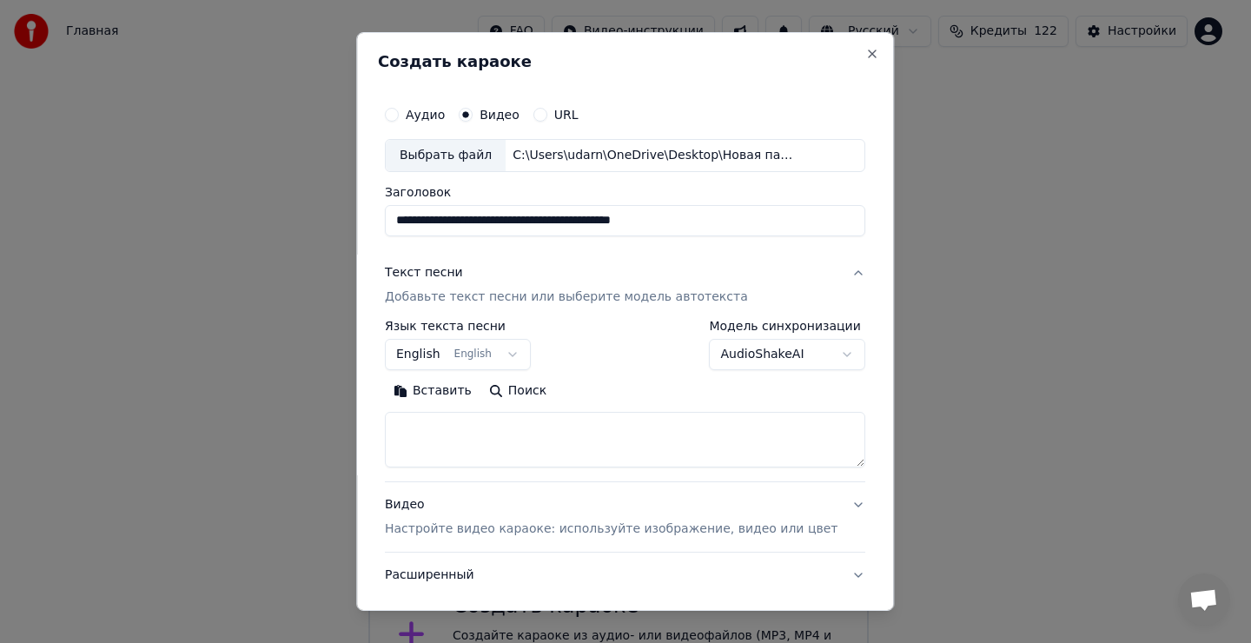
click at [457, 445] on textarea at bounding box center [625, 440] width 481 height 56
drag, startPoint x: 453, startPoint y: 447, endPoint x: 450, endPoint y: 421, distance: 26.2
click at [454, 447] on textarea at bounding box center [625, 440] width 481 height 56
click at [454, 390] on button "Вставить" at bounding box center [433, 391] width 96 height 28
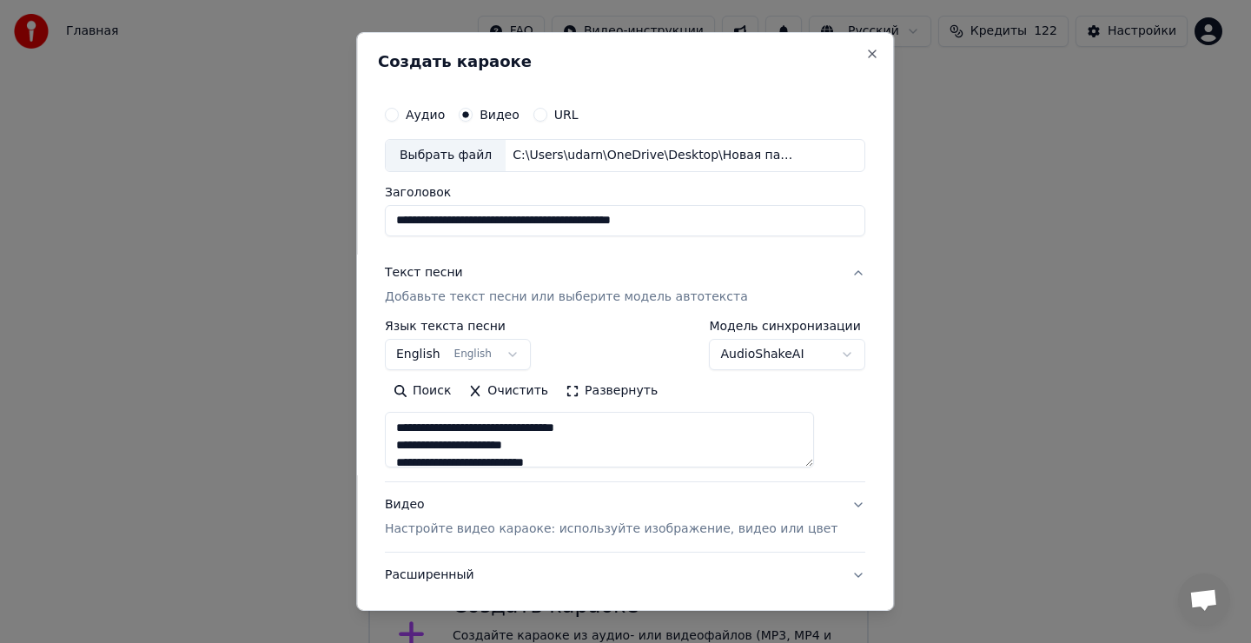
scroll to position [16, 0]
type textarea "**********"
click at [466, 354] on body "Главная FAQ Видео-инструкции Русский Кредиты 122 Настройки Добро пожаловать в Y…" at bounding box center [618, 354] width 1237 height 709
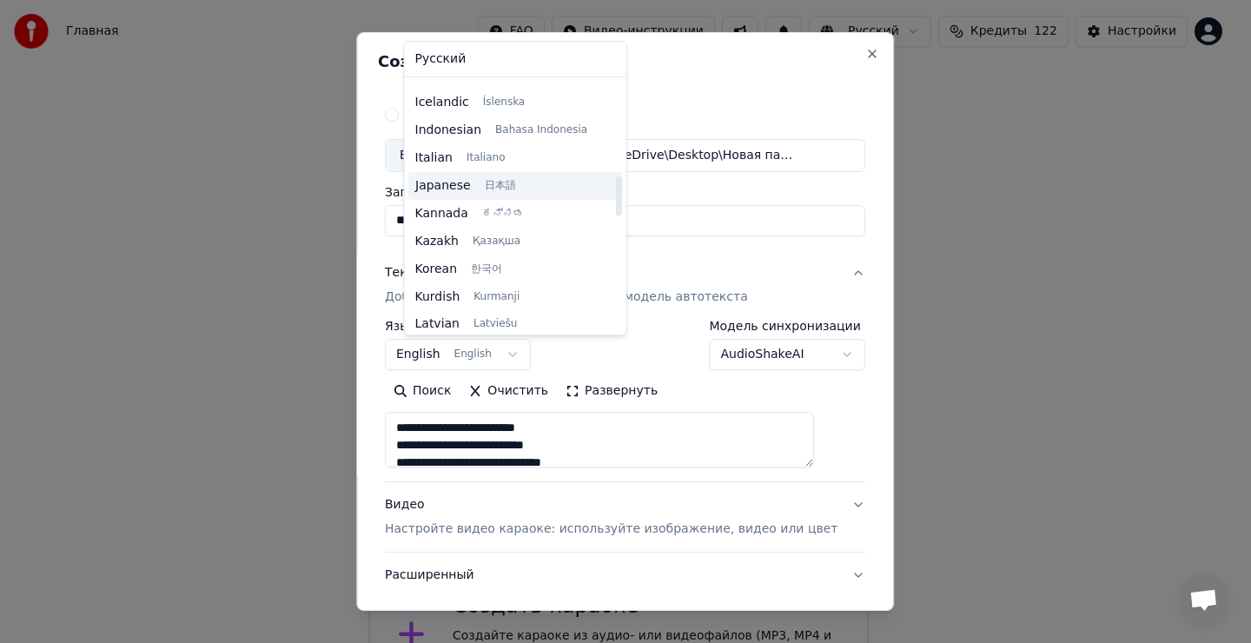
scroll to position [660, 0]
select select "**"
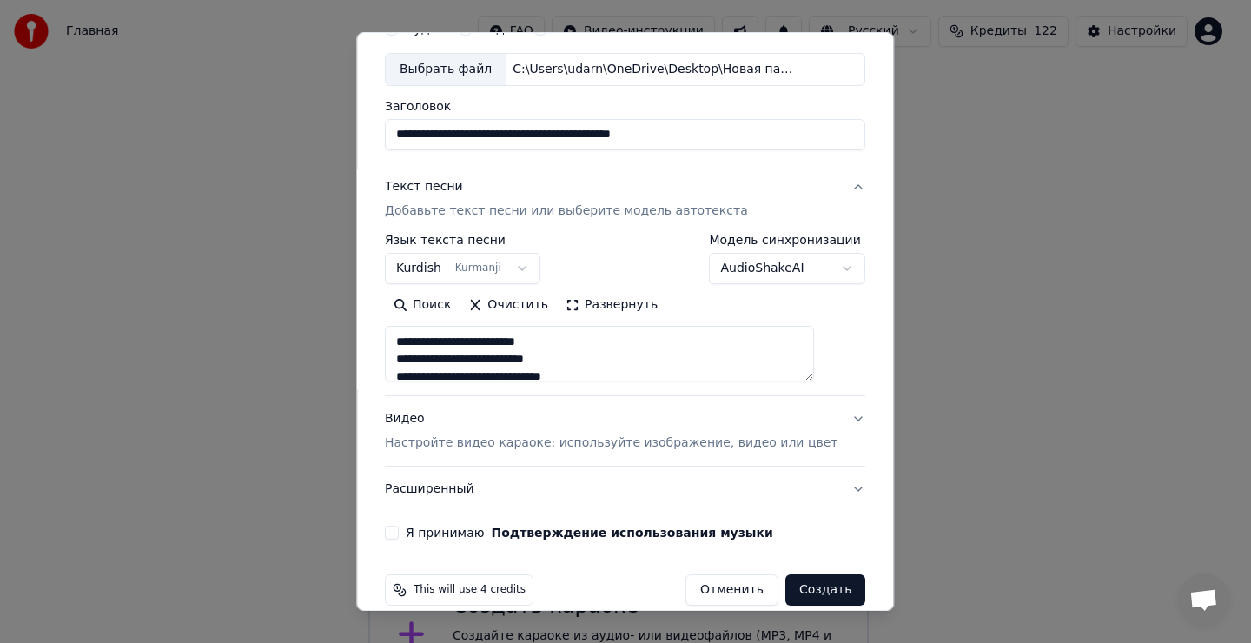
scroll to position [87, 0]
click at [399, 535] on button "Я принимаю Подтверждение использования музыки" at bounding box center [392, 532] width 14 height 14
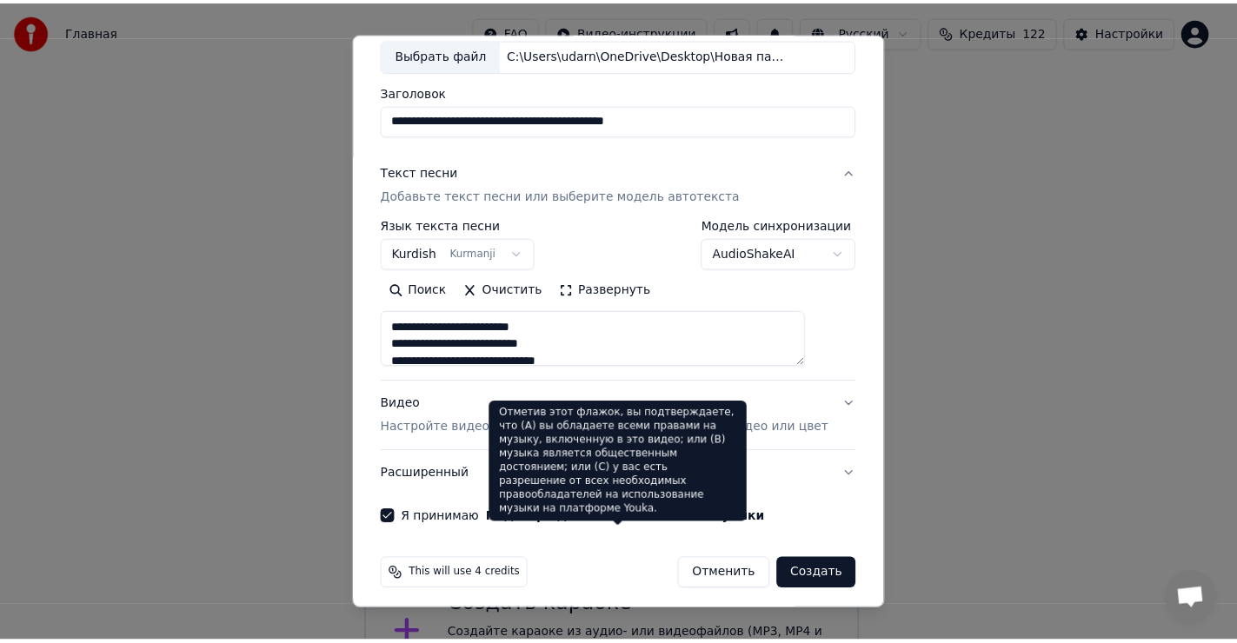
scroll to position [110, 0]
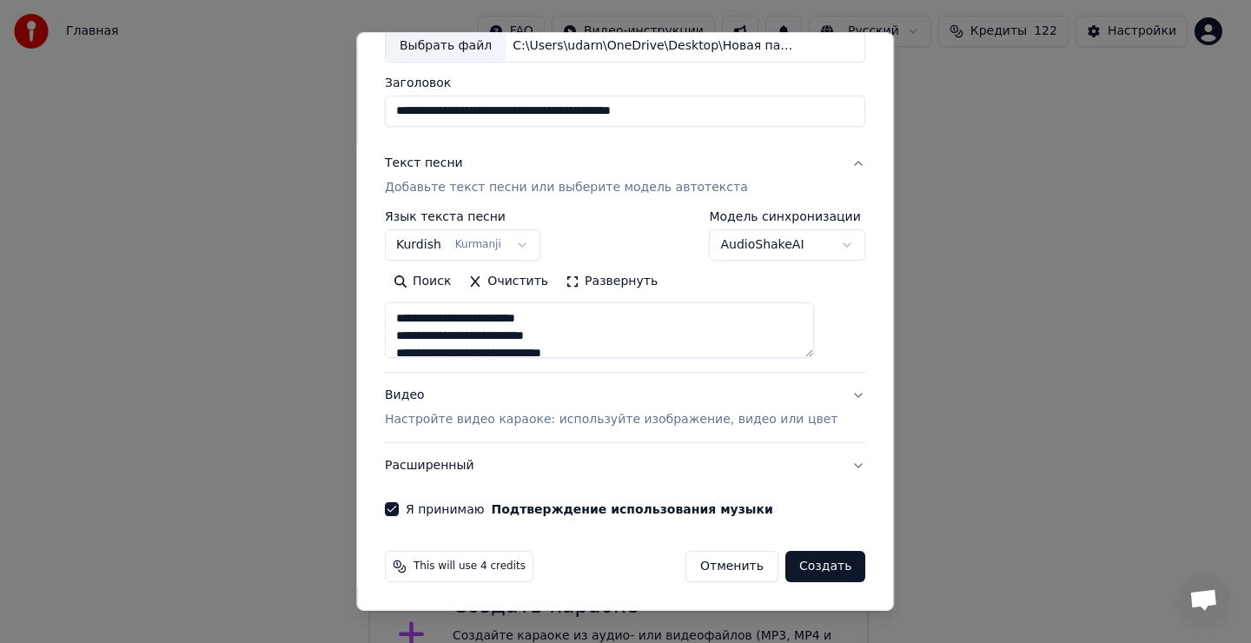
click at [800, 573] on button "Создать" at bounding box center [826, 566] width 80 height 31
type textarea "**********"
